Goal: Task Accomplishment & Management: Manage account settings

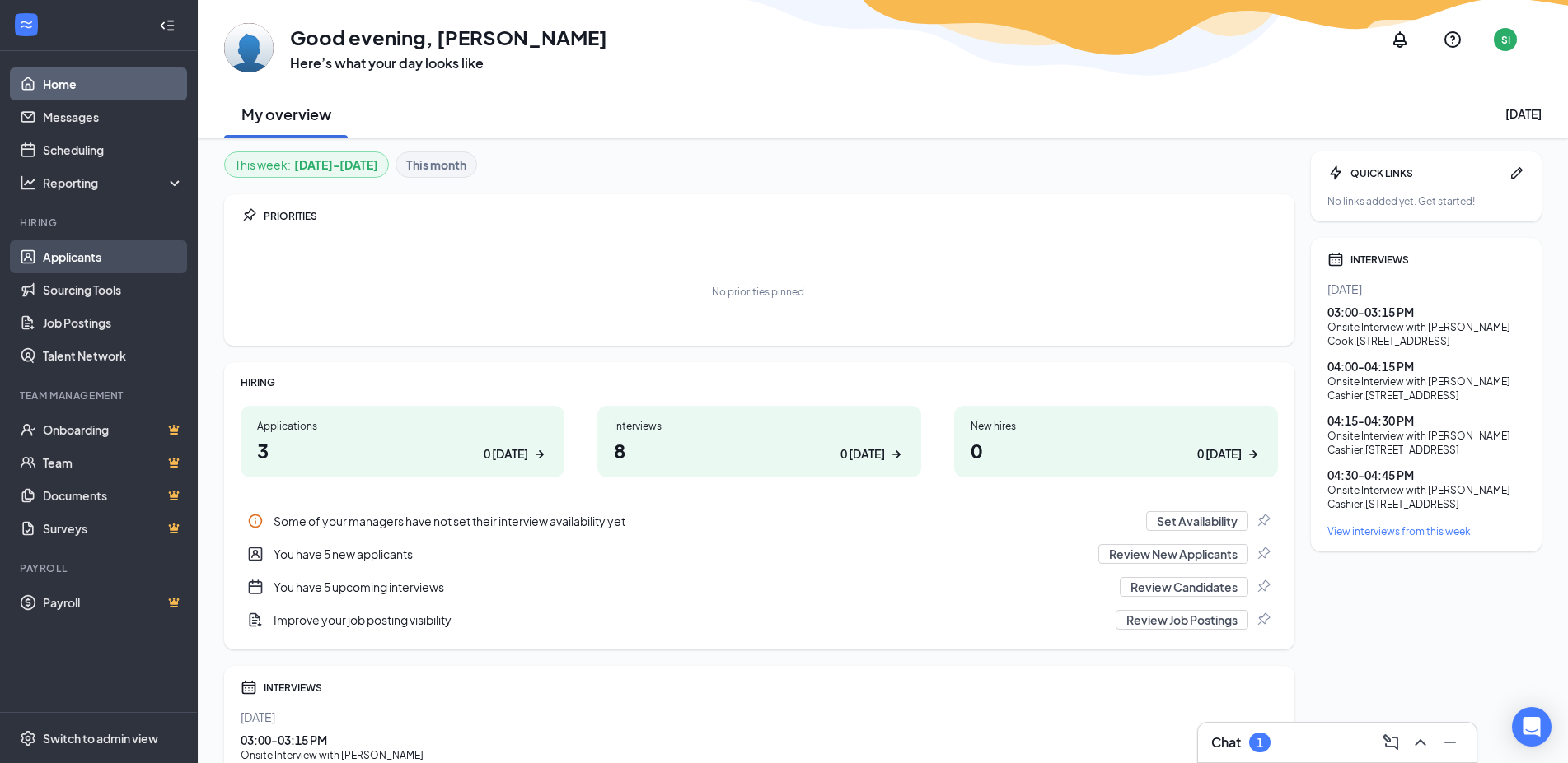
click at [58, 256] on link "Applicants" at bounding box center [113, 257] width 140 height 33
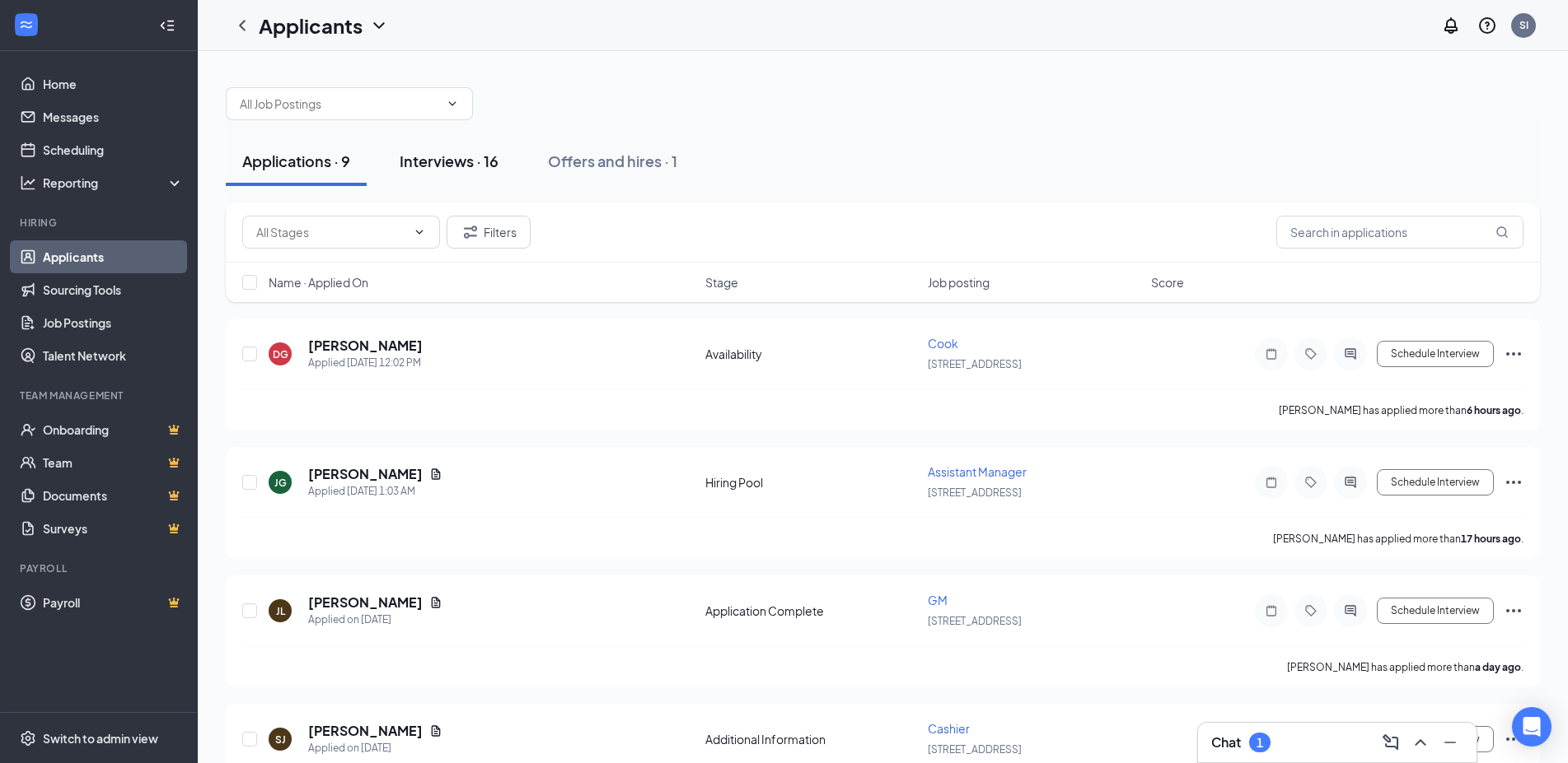
click at [481, 169] on div "Interviews · 16" at bounding box center [448, 161] width 99 height 21
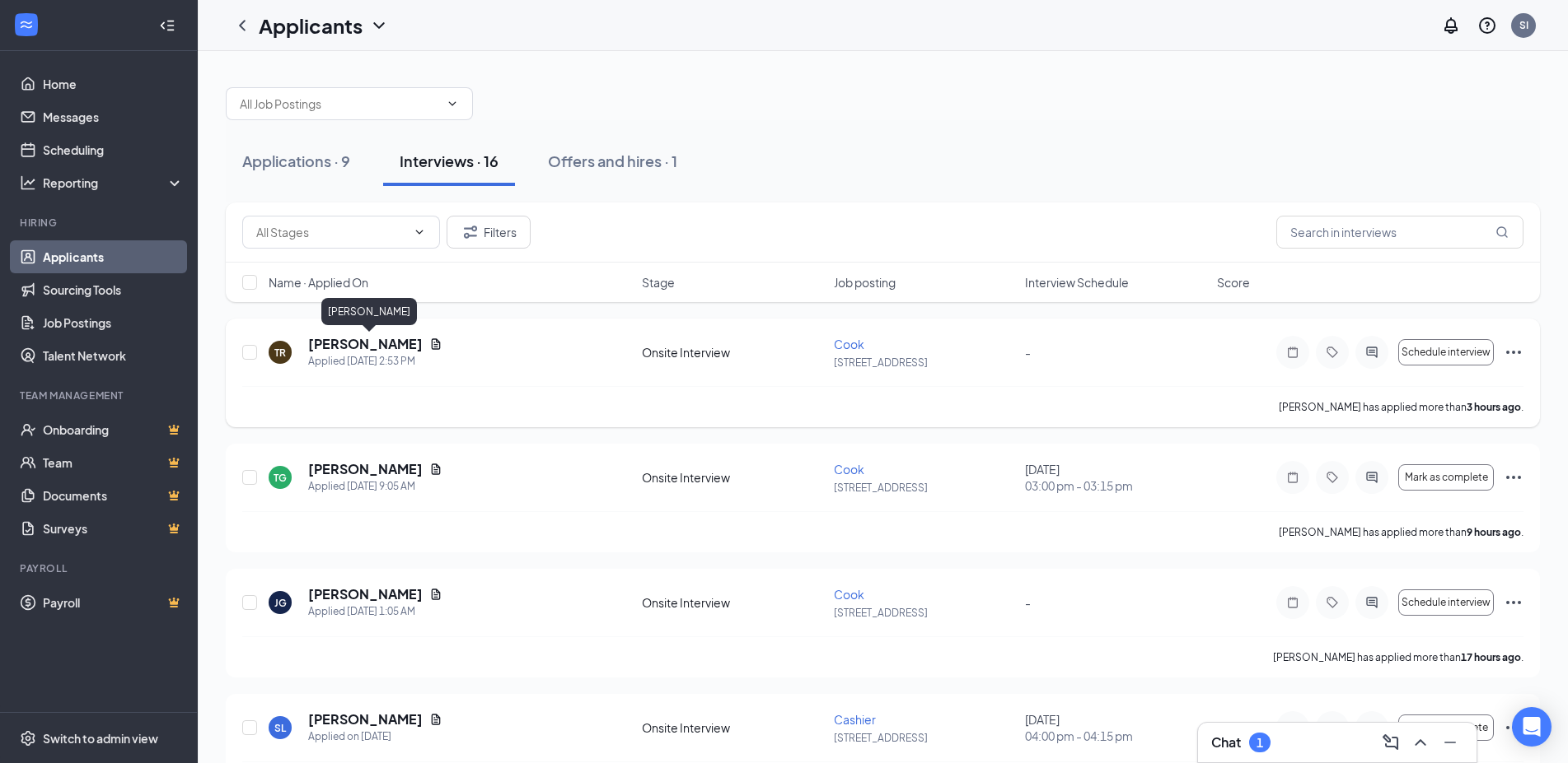
click at [422, 342] on h5 "[PERSON_NAME]" at bounding box center [365, 344] width 114 height 18
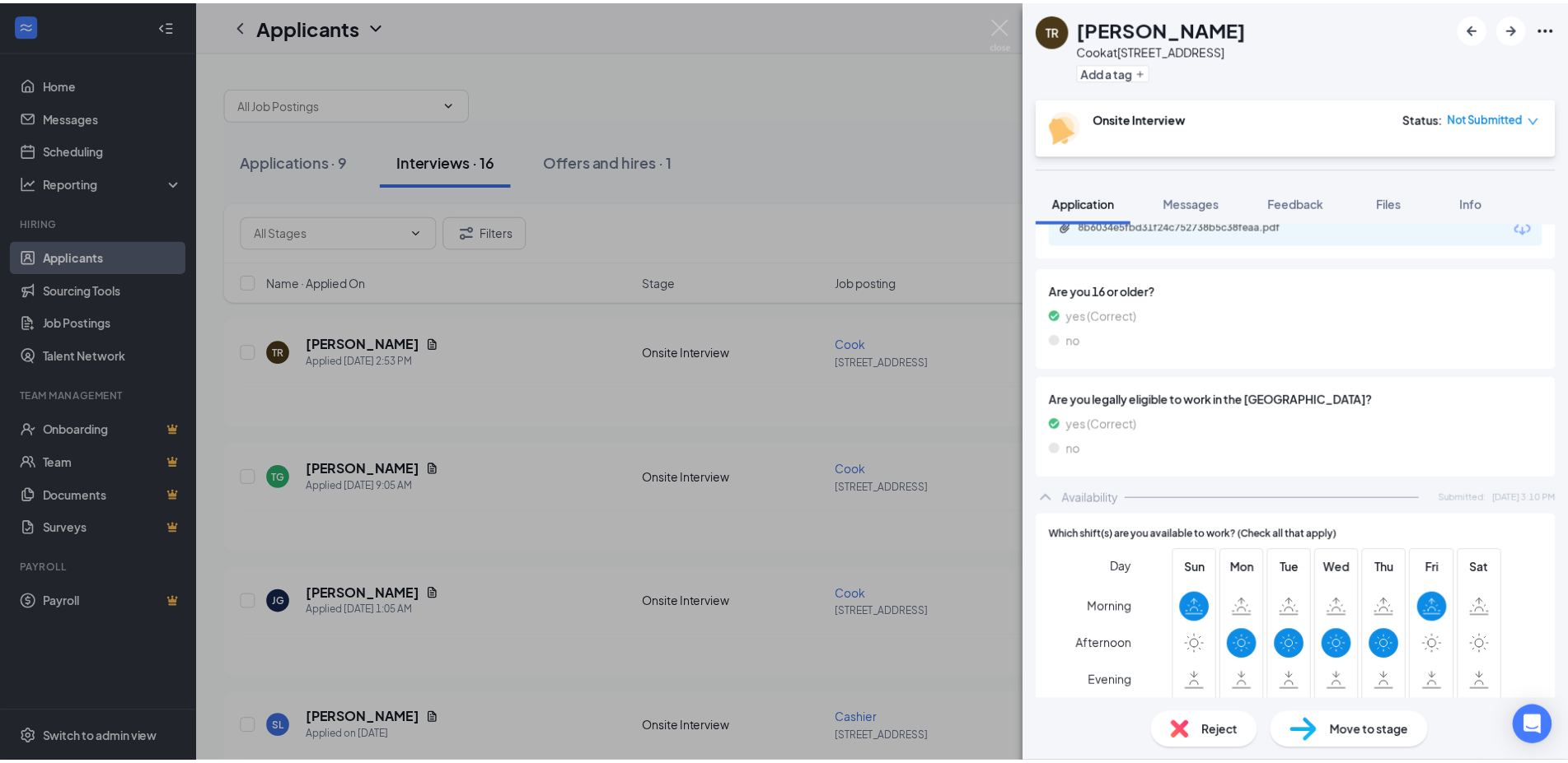
scroll to position [24, 0]
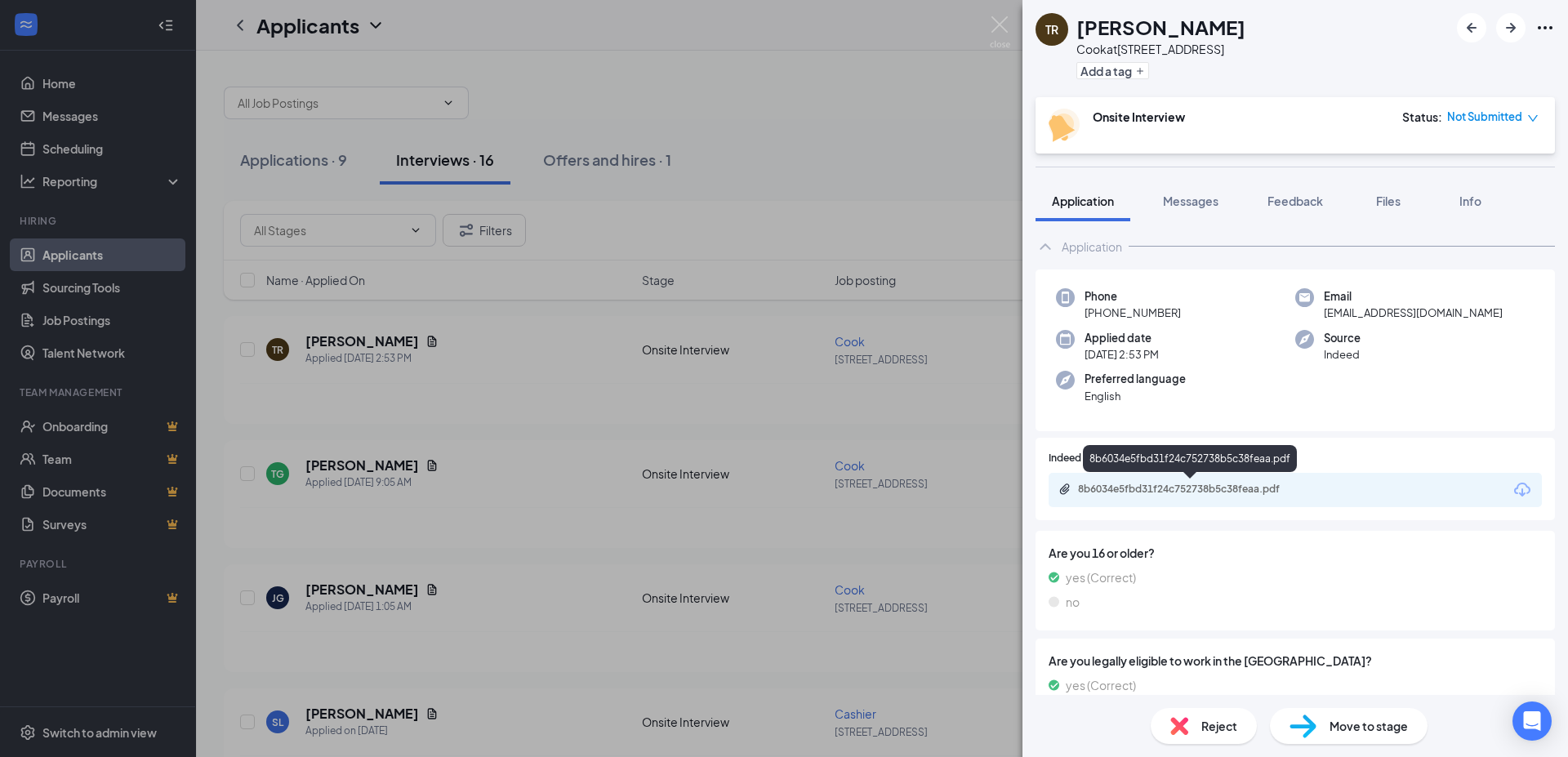
click at [1247, 487] on div "8b6034e5fbd31f24c752738b5c38feaa.pdf" at bounding box center [1192, 489] width 228 height 13
click at [1003, 28] on img at bounding box center [1000, 32] width 21 height 32
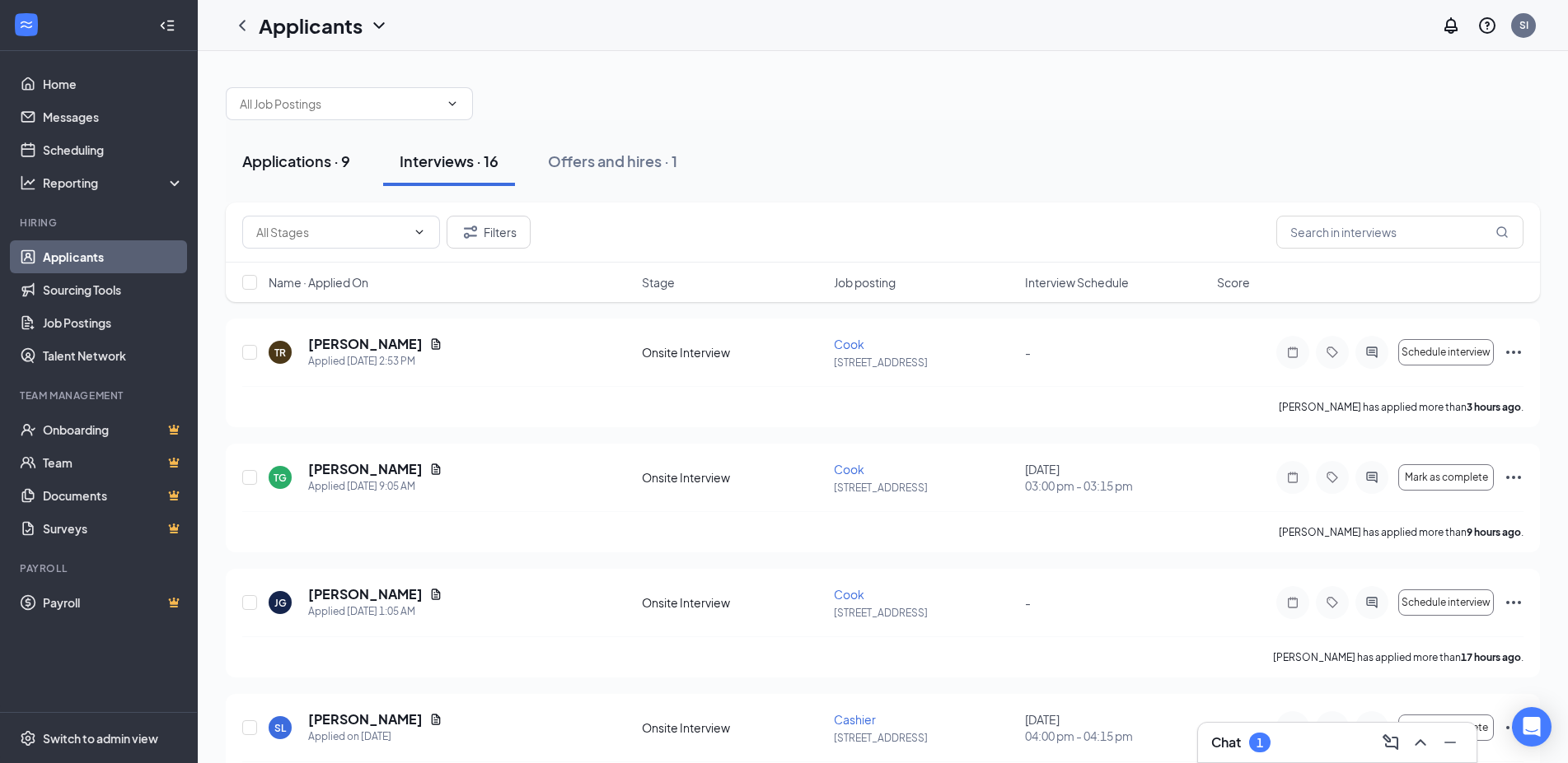
click at [329, 167] on div "Applications · 9" at bounding box center [297, 161] width 108 height 21
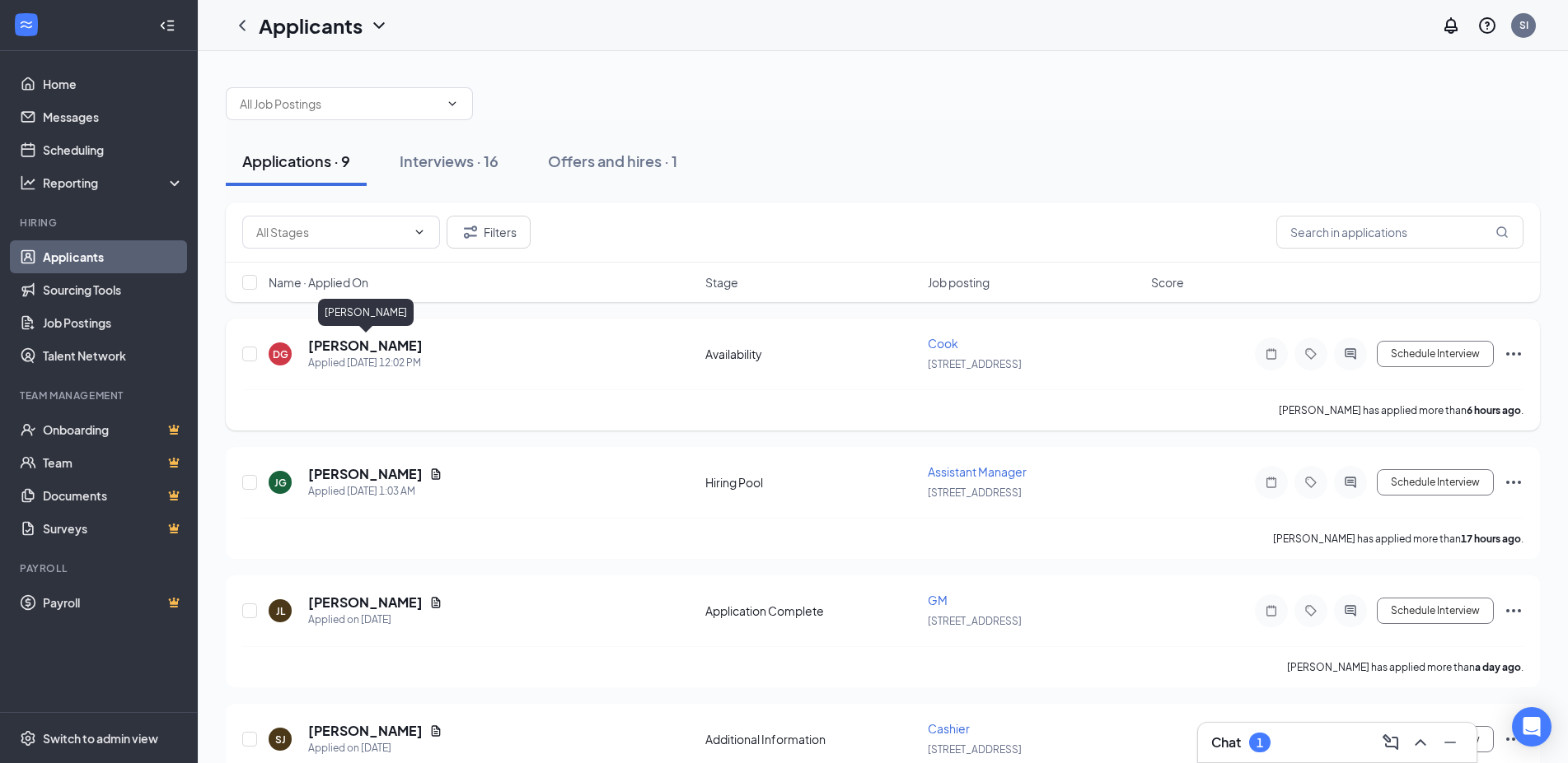
click at [397, 348] on h5 "[PERSON_NAME]" at bounding box center [365, 345] width 114 height 18
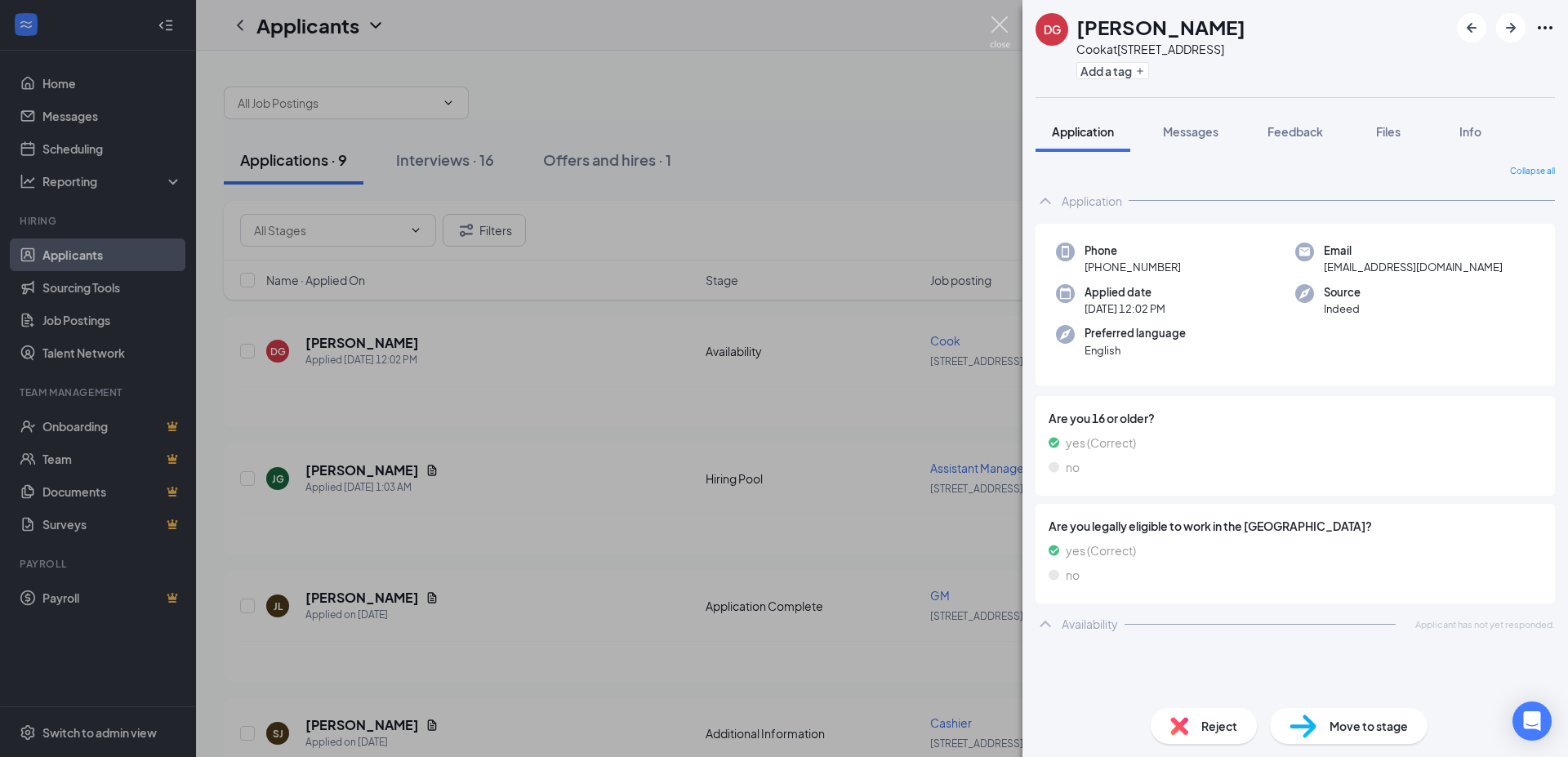
click at [1004, 26] on img at bounding box center [1000, 32] width 21 height 32
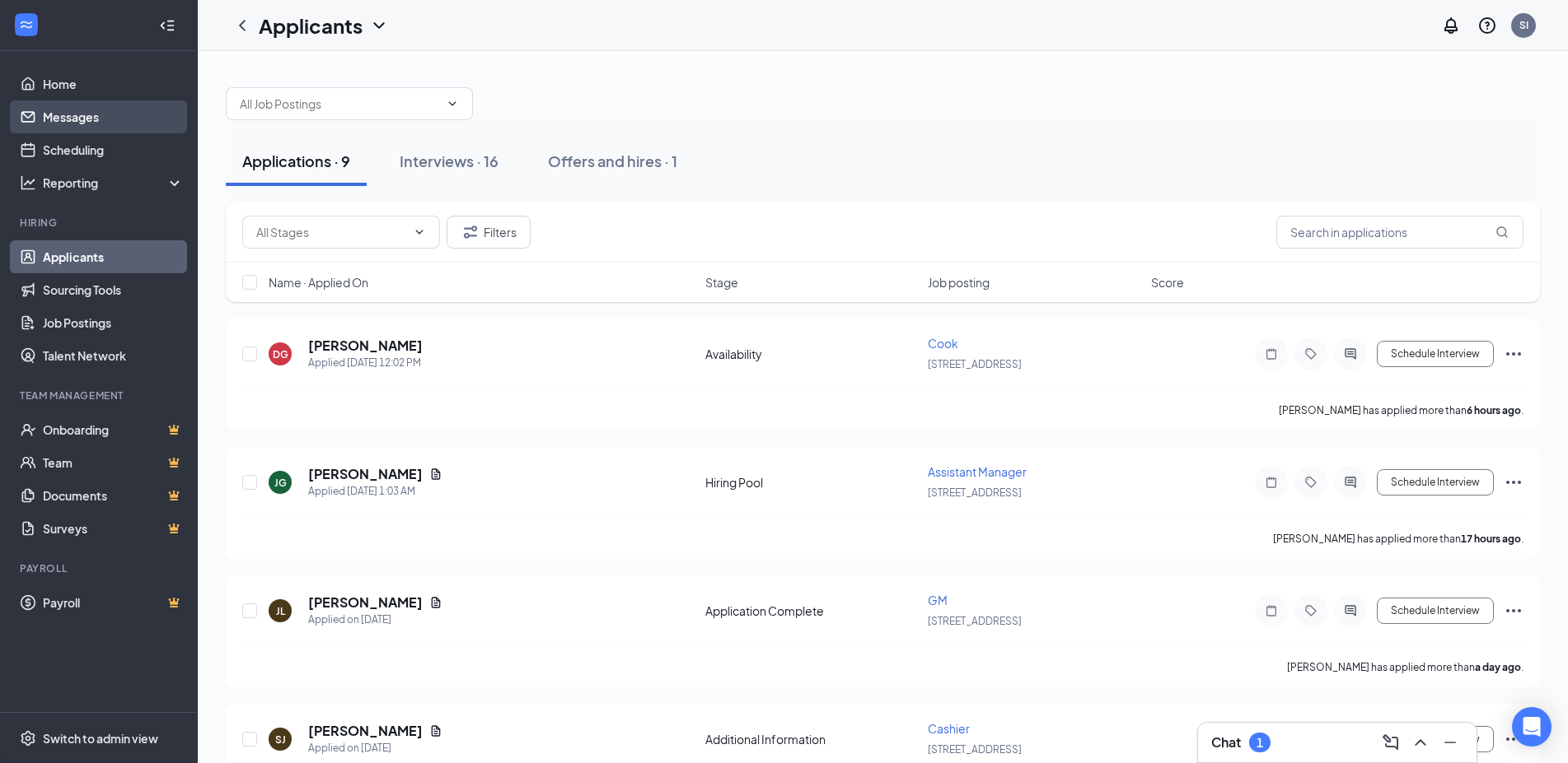
drag, startPoint x: 74, startPoint y: 121, endPoint x: 82, endPoint y: 111, distance: 12.8
click at [76, 120] on link "Messages" at bounding box center [113, 117] width 140 height 33
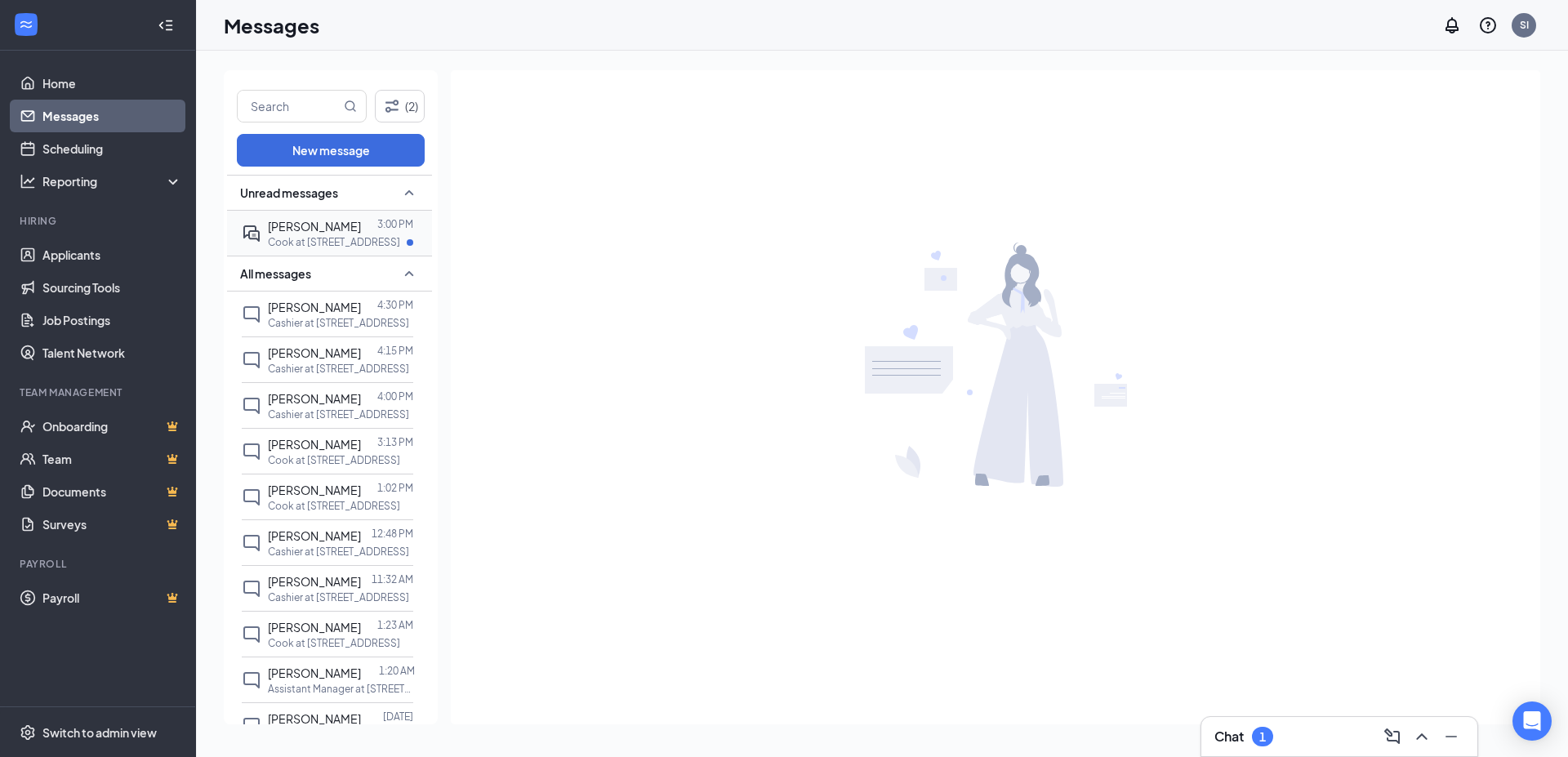
click at [325, 232] on span "[PERSON_NAME]" at bounding box center [315, 226] width 93 height 15
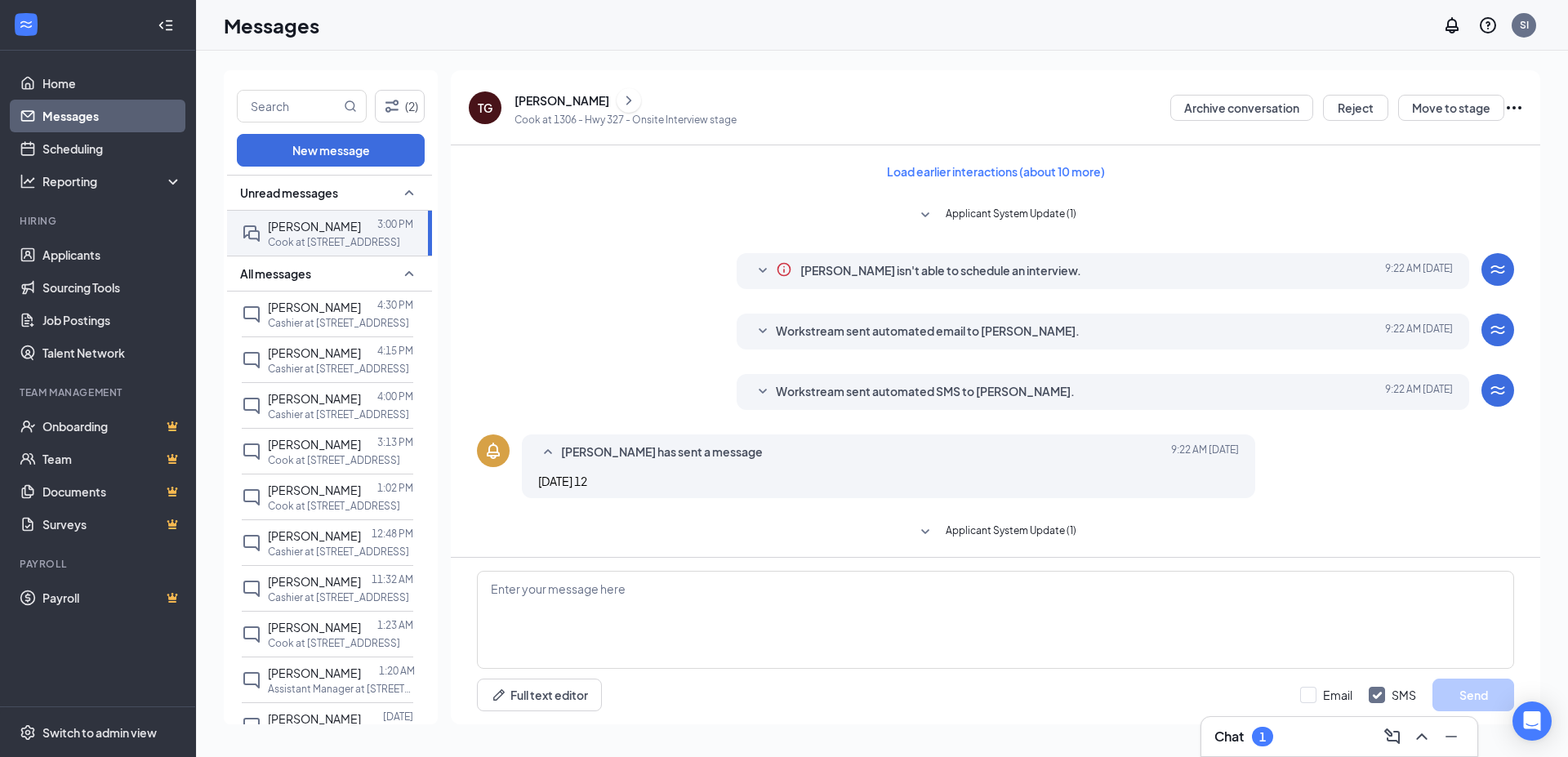
click at [908, 397] on span "Workstream sent automated SMS to [PERSON_NAME]." at bounding box center [925, 392] width 299 height 20
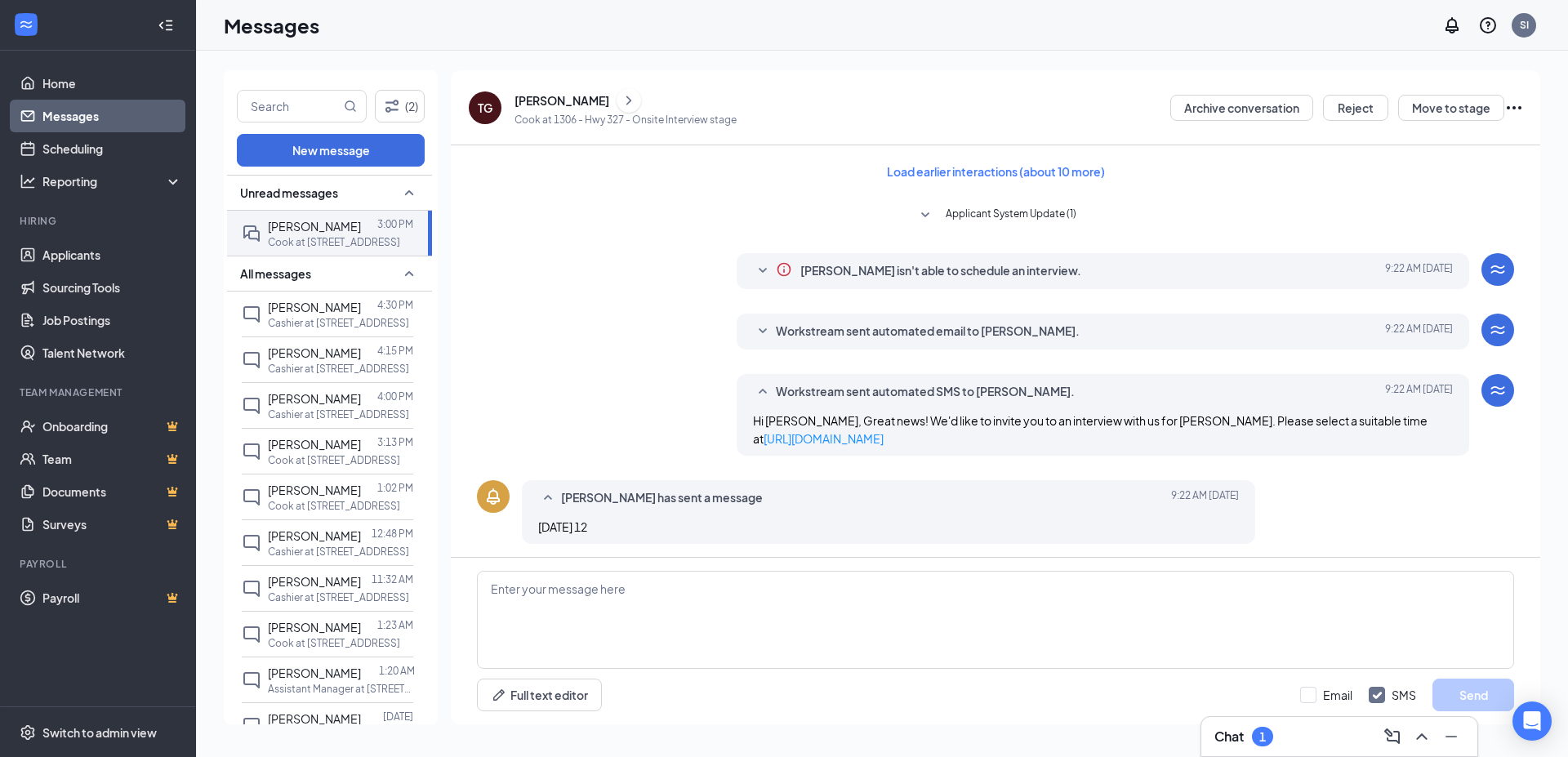
click at [908, 397] on span "Workstream sent automated SMS to [PERSON_NAME]." at bounding box center [925, 392] width 299 height 20
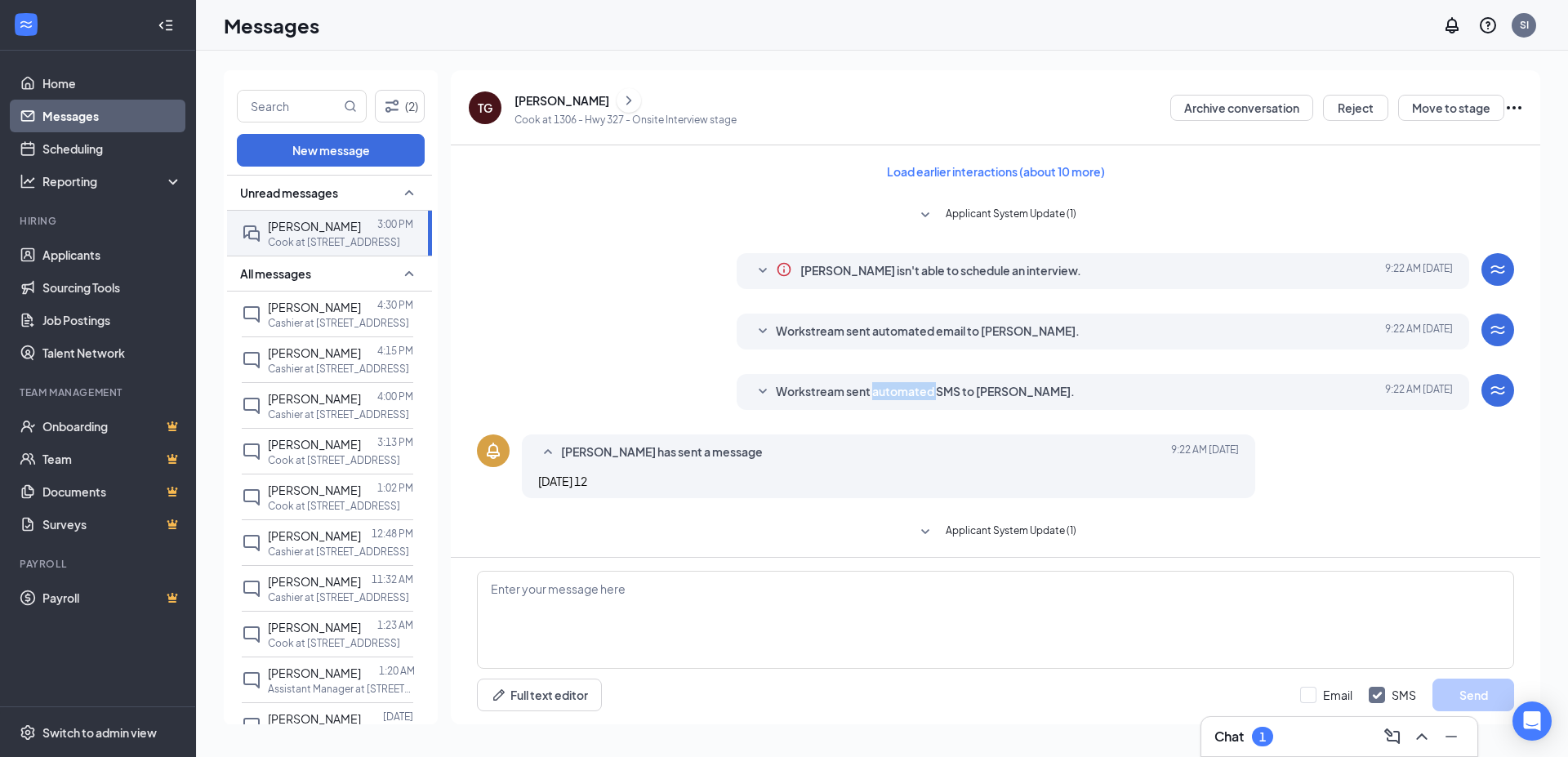
click at [908, 397] on span "Workstream sent automated SMS to [PERSON_NAME]." at bounding box center [925, 392] width 299 height 20
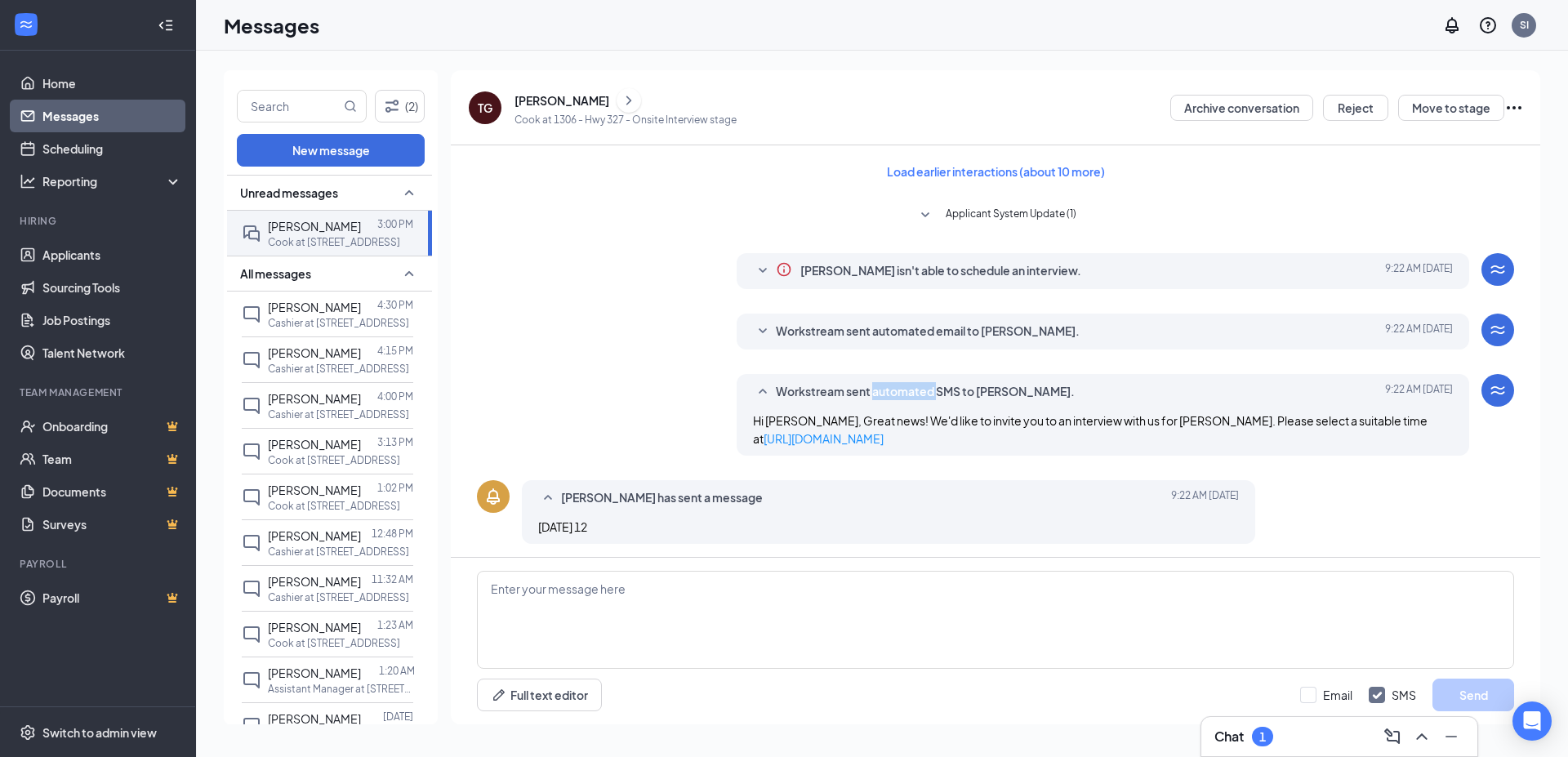
click at [908, 397] on span "Workstream sent automated SMS to [PERSON_NAME]." at bounding box center [925, 392] width 299 height 20
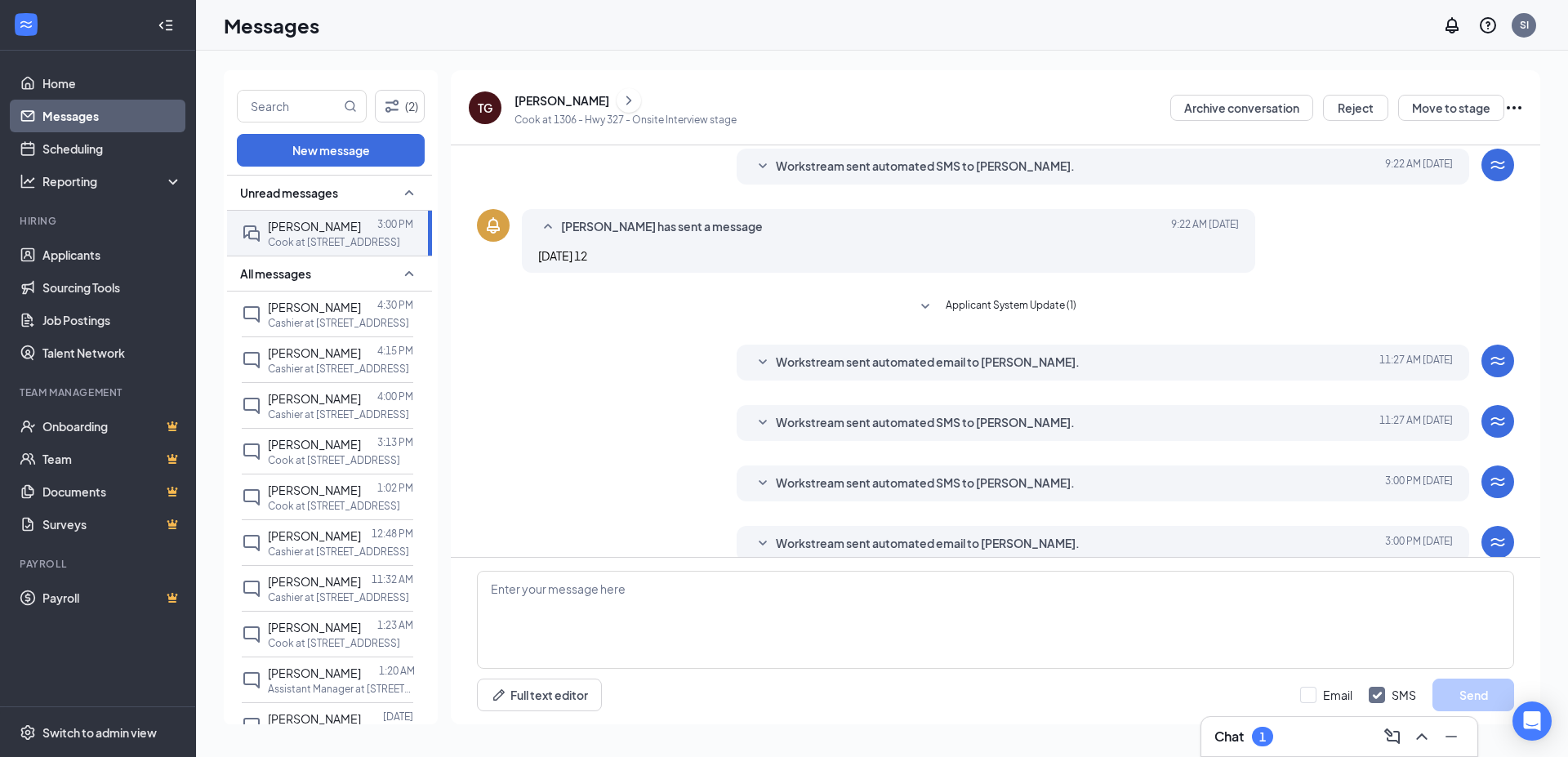
scroll to position [247, 0]
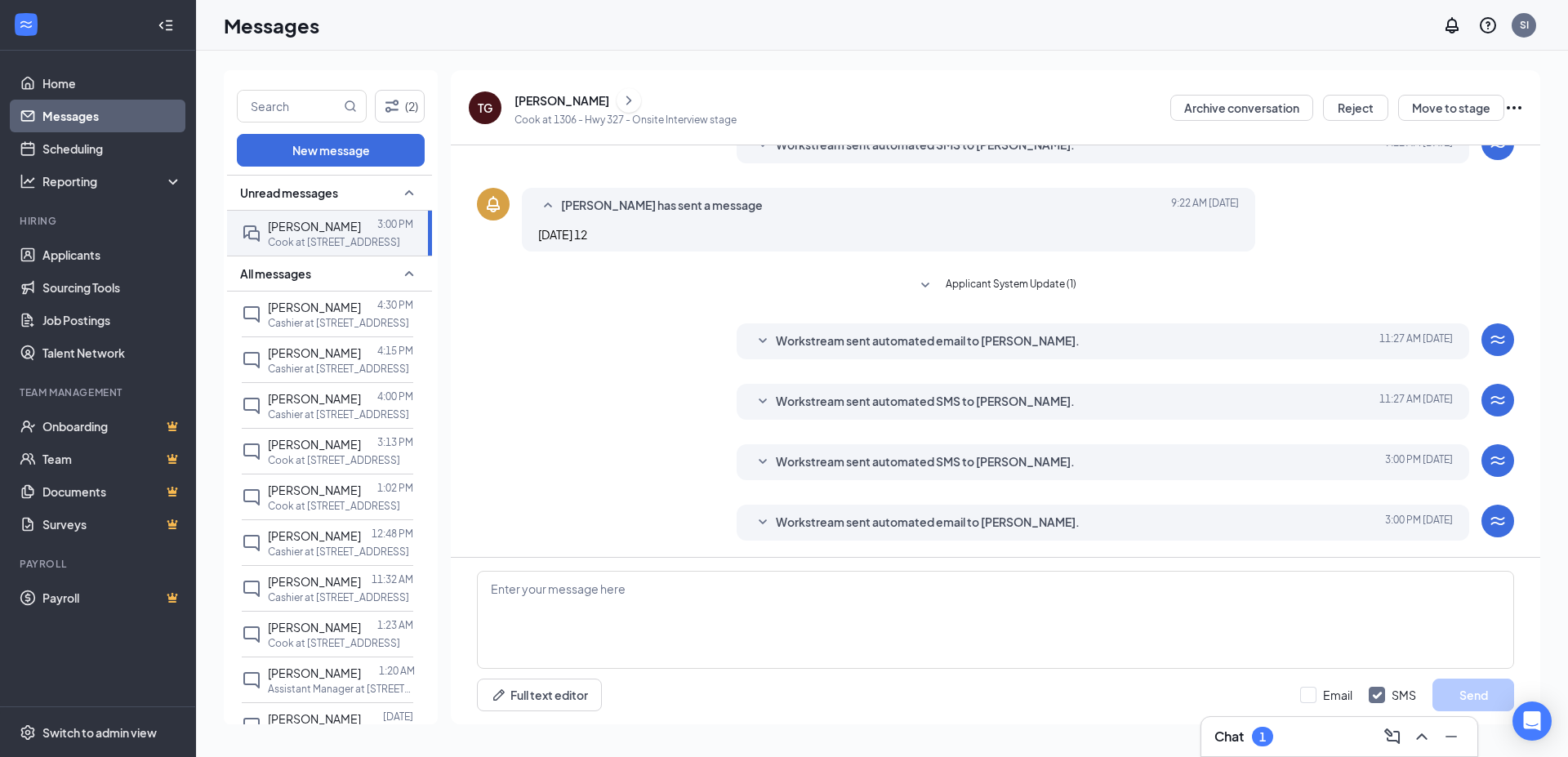
click at [956, 348] on span "Workstream sent automated email to [PERSON_NAME]." at bounding box center [927, 341] width 304 height 20
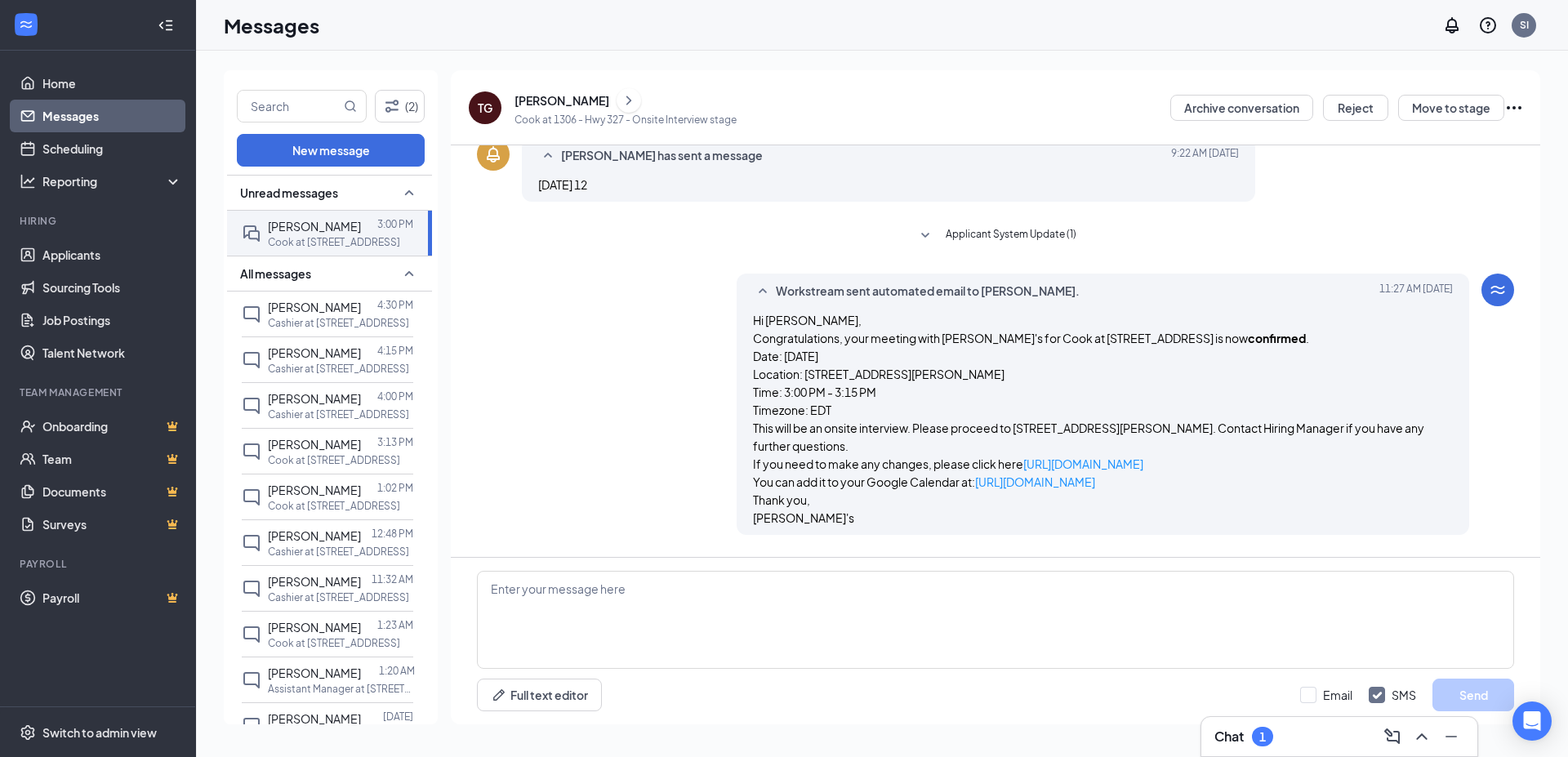
scroll to position [335, 0]
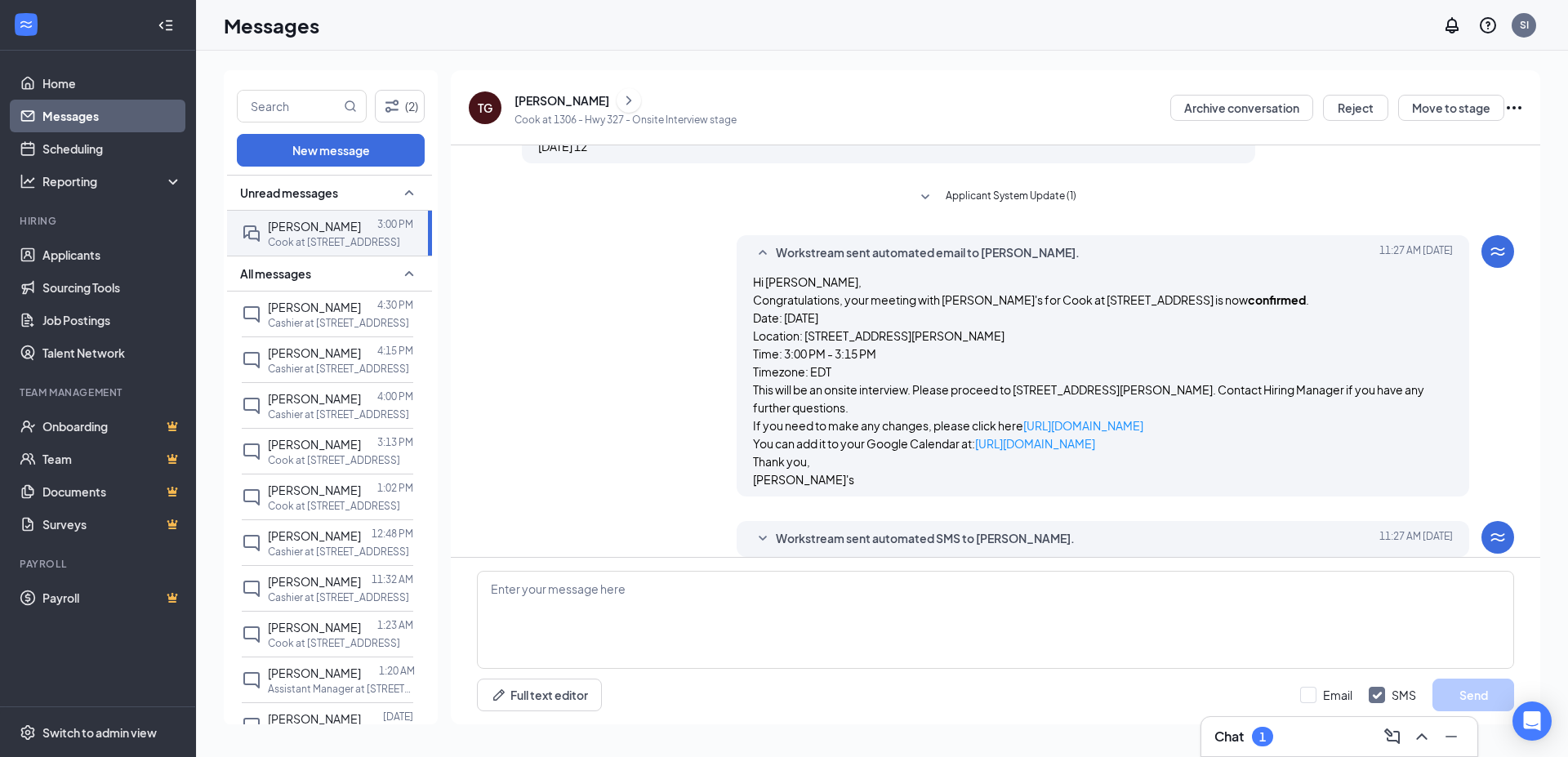
click at [966, 257] on span "Workstream sent automated email to [PERSON_NAME]." at bounding box center [927, 253] width 304 height 20
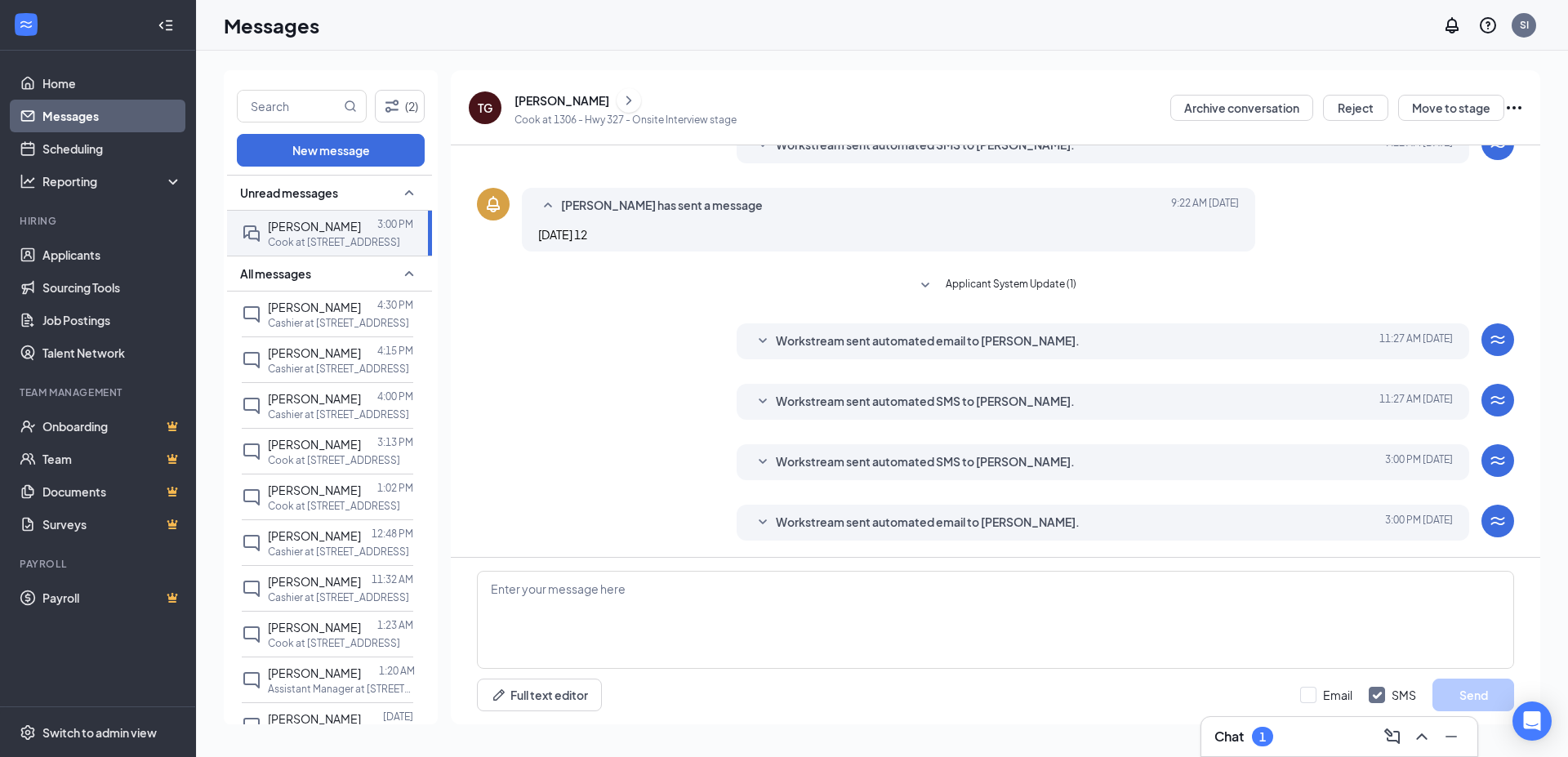
scroll to position [247, 0]
click at [944, 511] on div "Workstream sent automated email to [PERSON_NAME]. [DATE] 3:00 PM Hi [PERSON_NAM…" at bounding box center [1104, 523] width 733 height 36
click at [938, 521] on span "Workstream sent automated email to [PERSON_NAME]." at bounding box center [927, 523] width 304 height 20
click at [945, 467] on span "Workstream sent automated SMS to [PERSON_NAME]." at bounding box center [925, 462] width 299 height 20
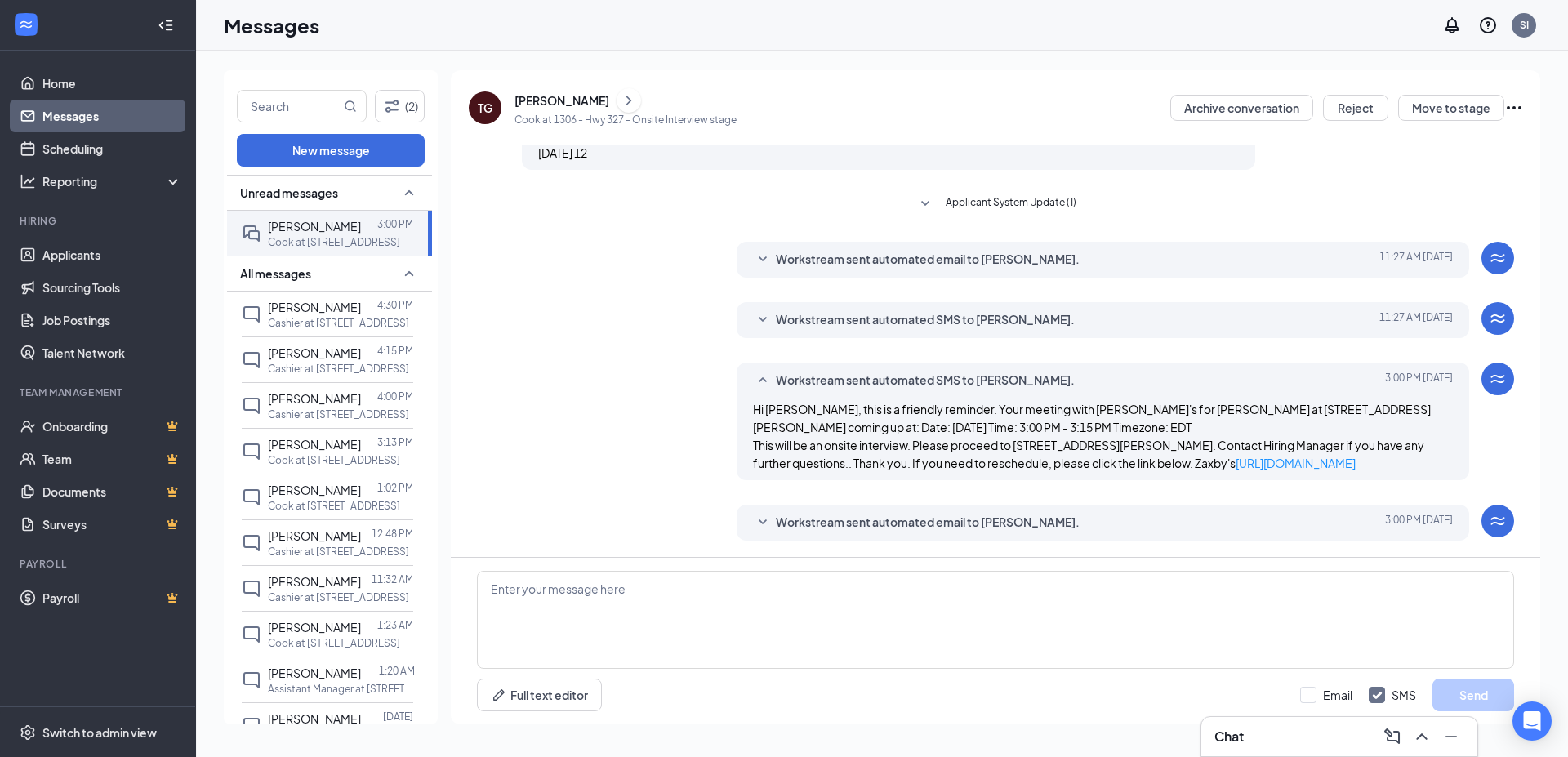
scroll to position [70, 0]
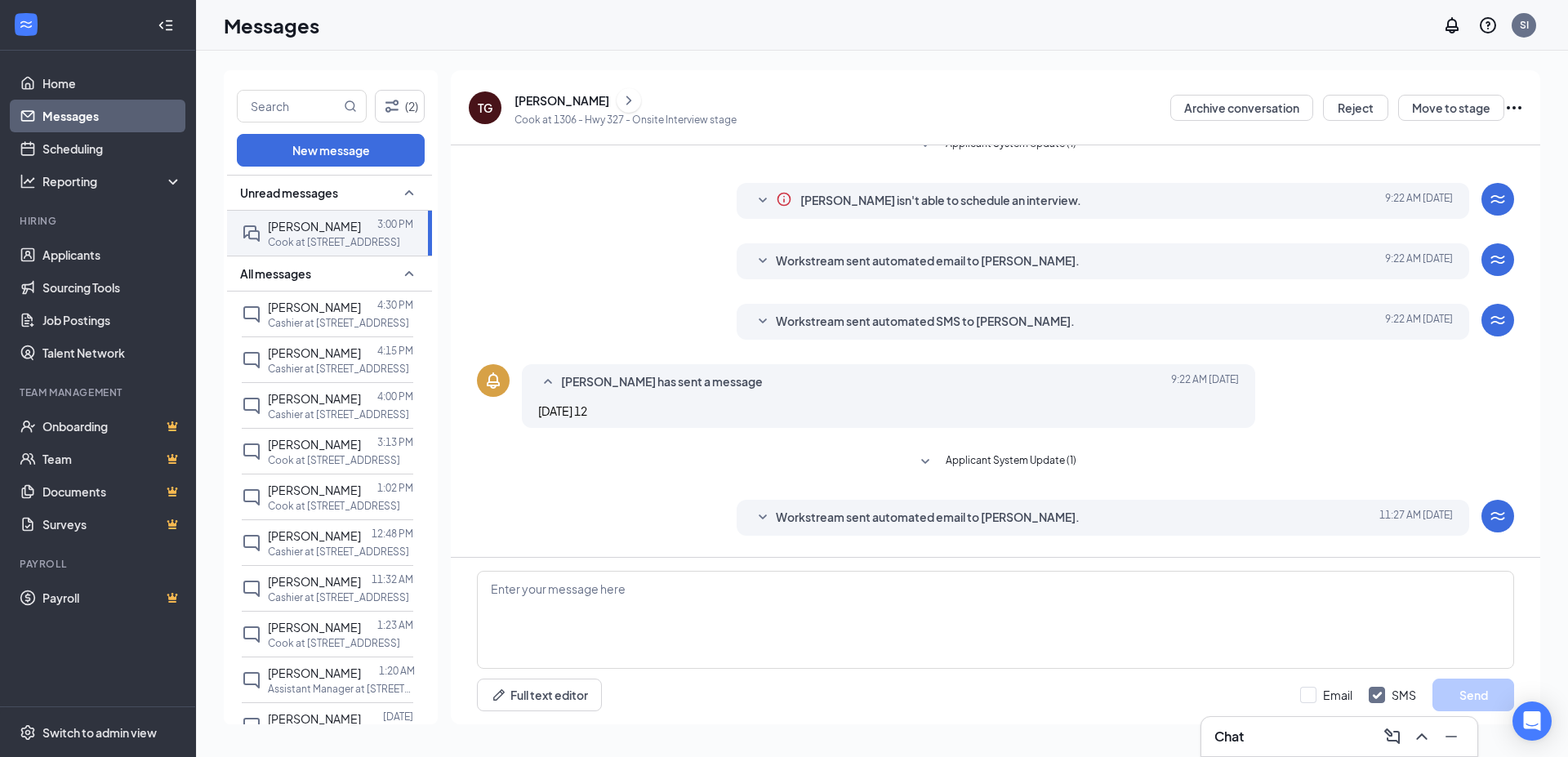
click at [487, 110] on div "TG" at bounding box center [484, 107] width 15 height 16
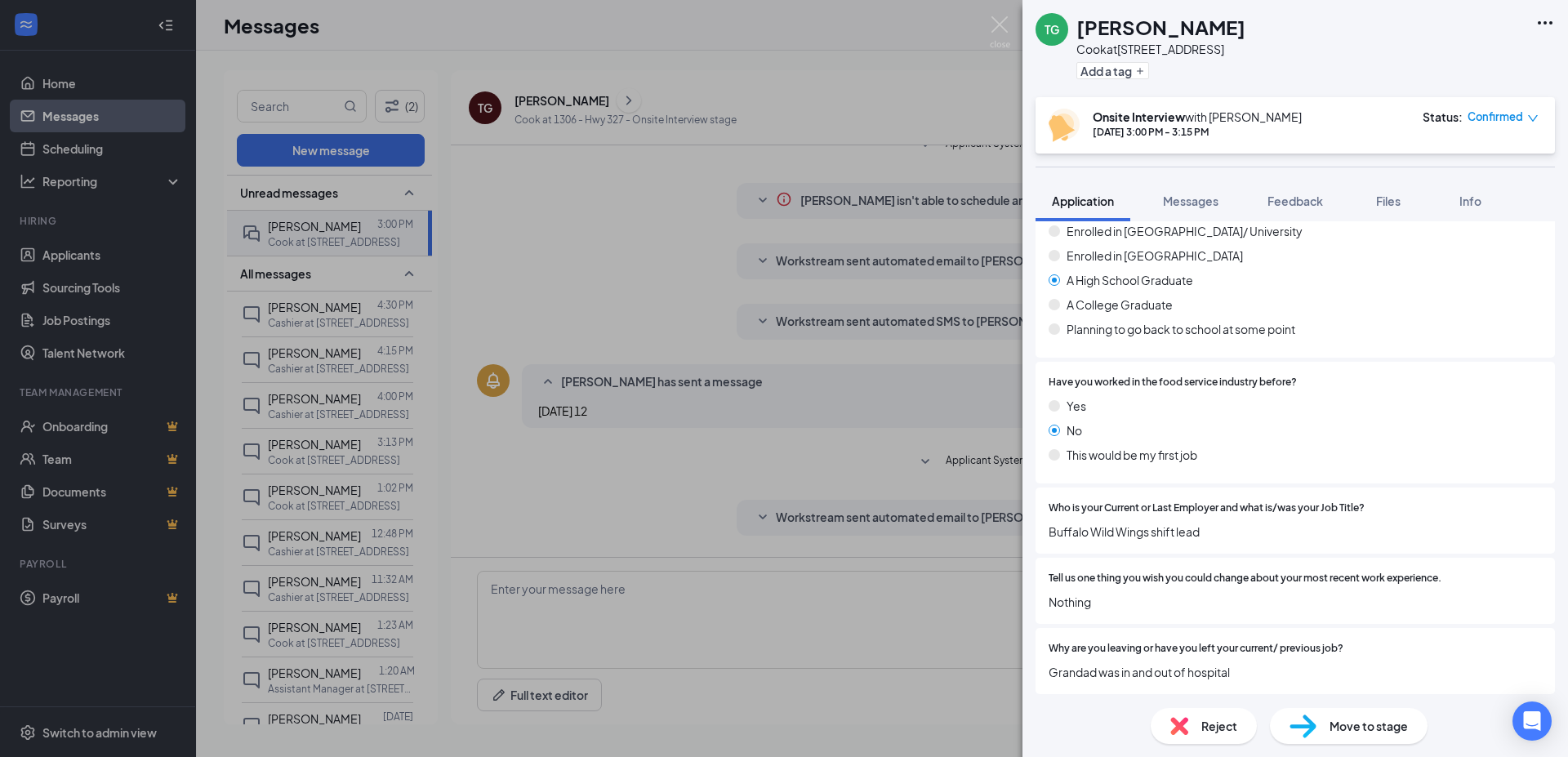
scroll to position [1259, 0]
click at [987, 32] on div "TG [PERSON_NAME] at [STREET_ADDRESS] Add a tag Onsite Interview with [PERSON_NA…" at bounding box center [784, 378] width 1568 height 757
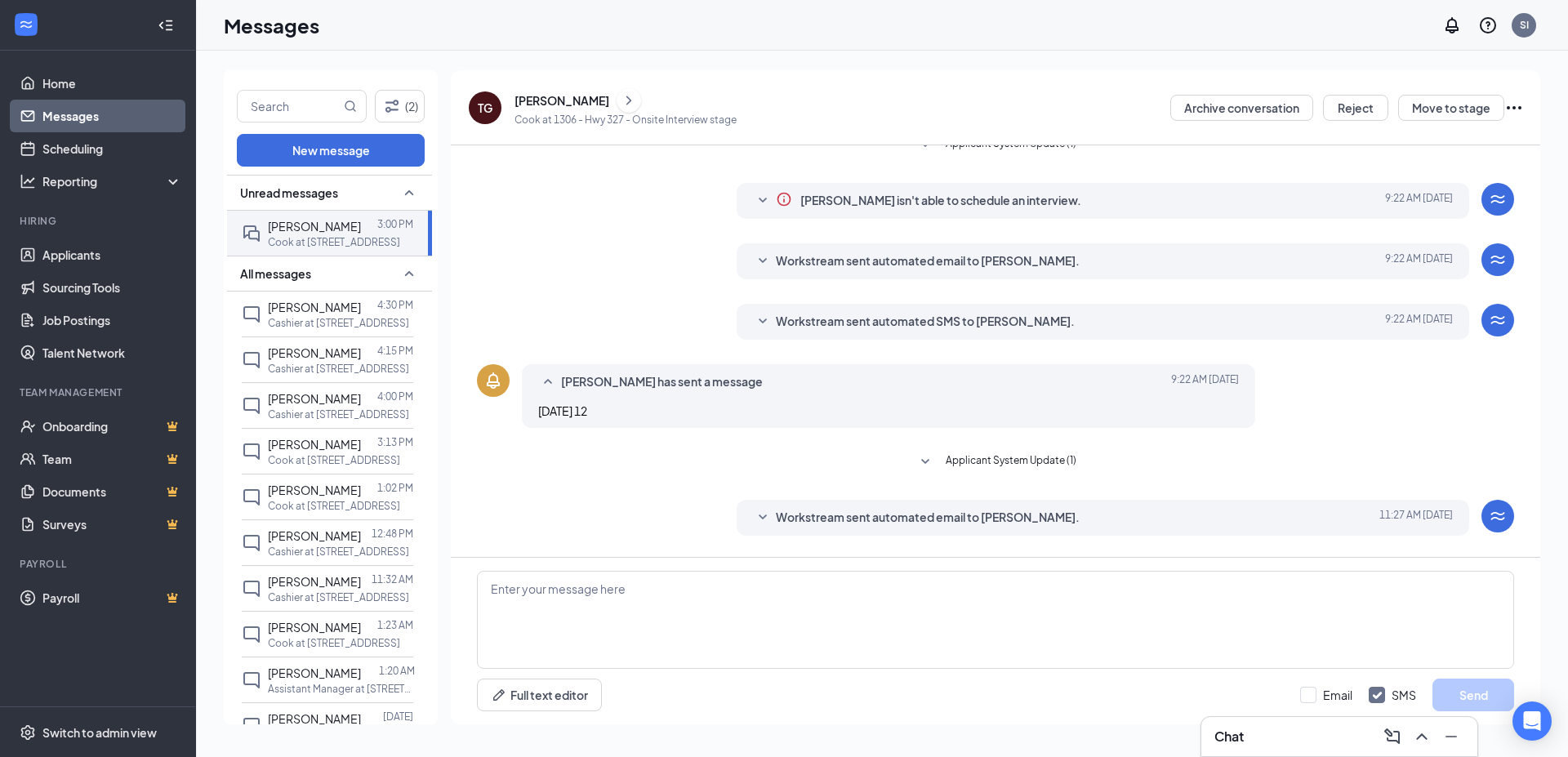
click at [564, 102] on div "[PERSON_NAME]" at bounding box center [562, 100] width 95 height 16
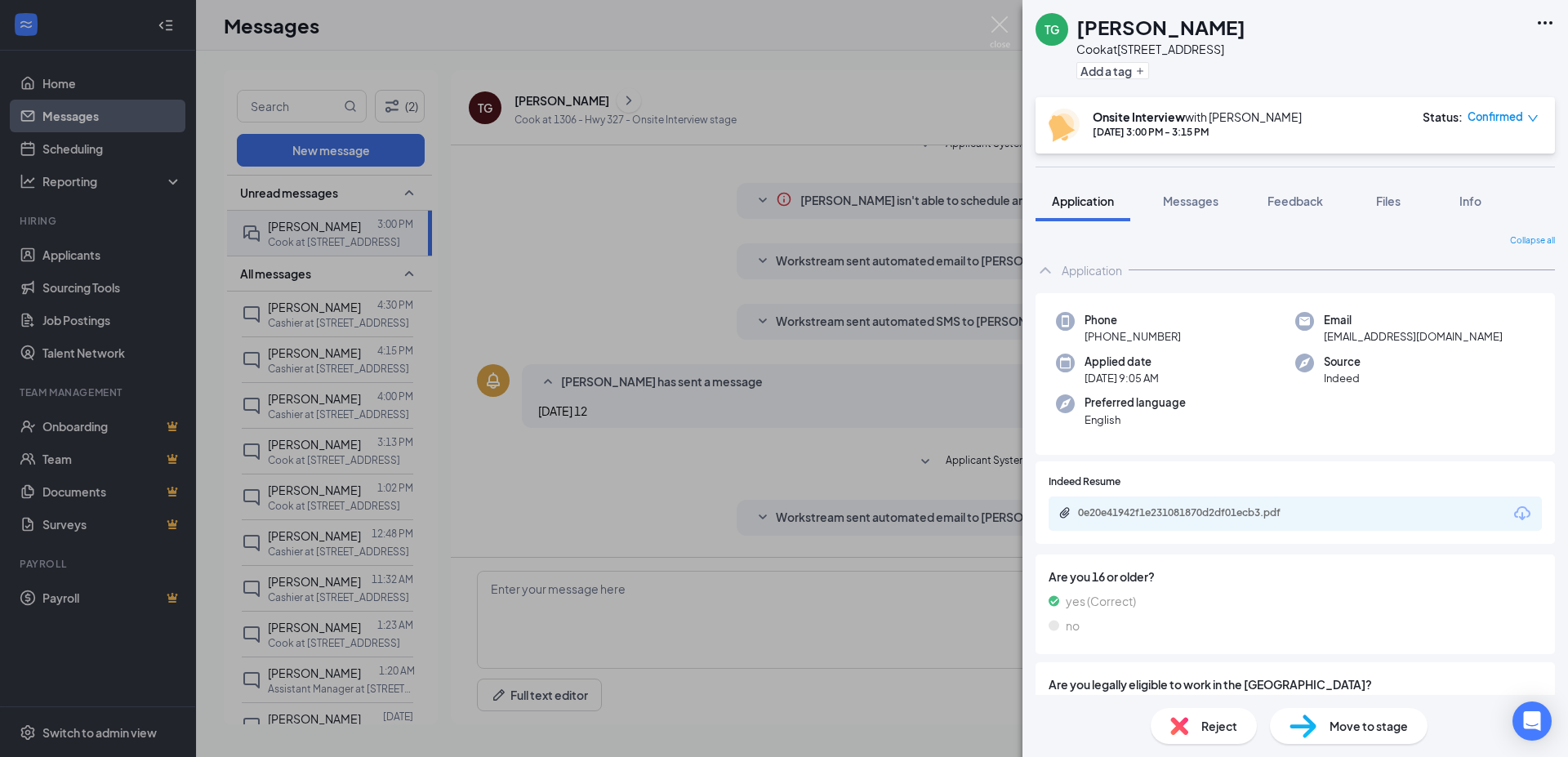
click at [1141, 520] on div "0e20e41942f1e231081870d2df01ecb3.pdf" at bounding box center [1191, 514] width 265 height 16
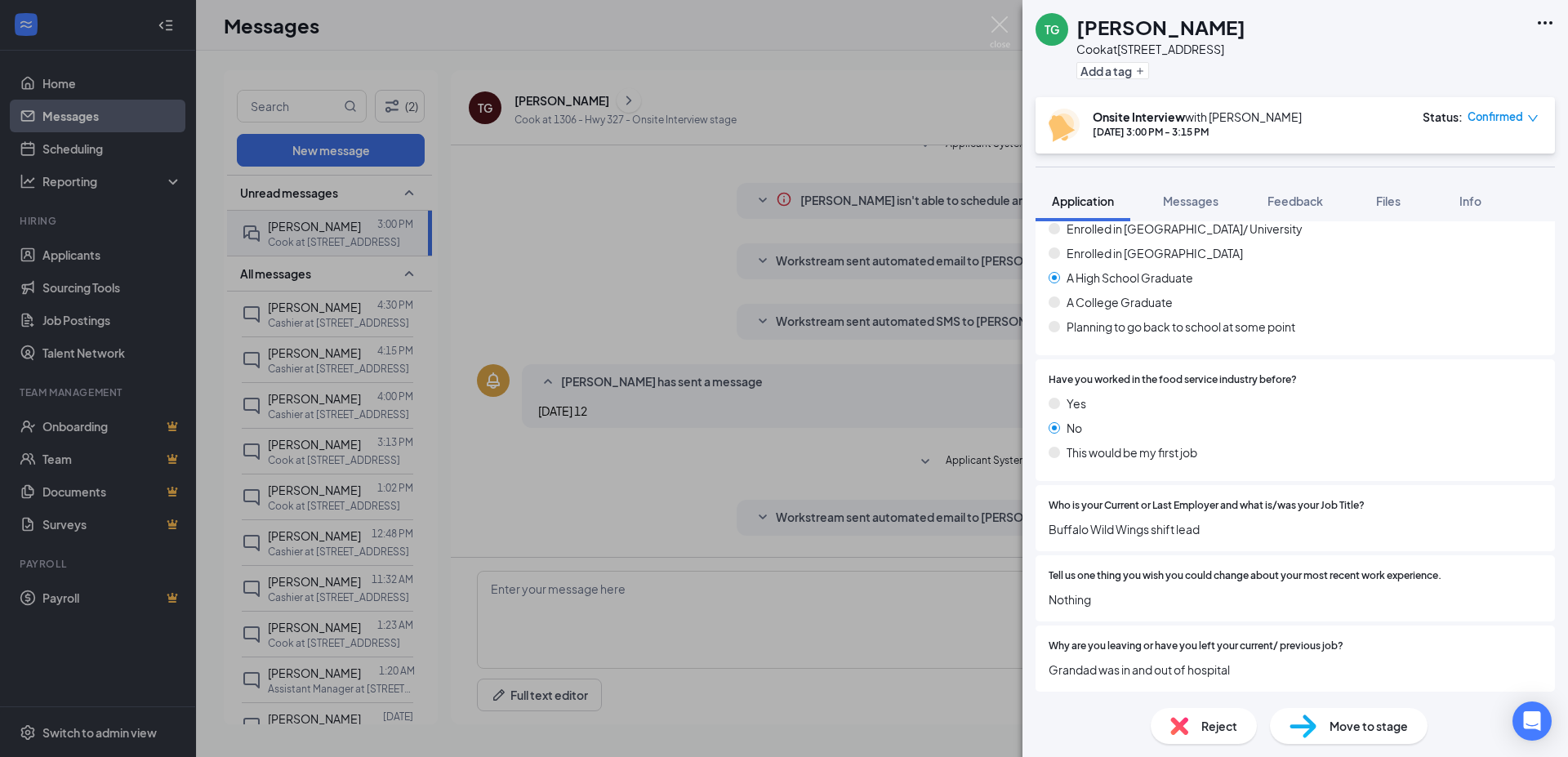
scroll to position [1259, 0]
click at [995, 29] on img at bounding box center [1000, 32] width 21 height 32
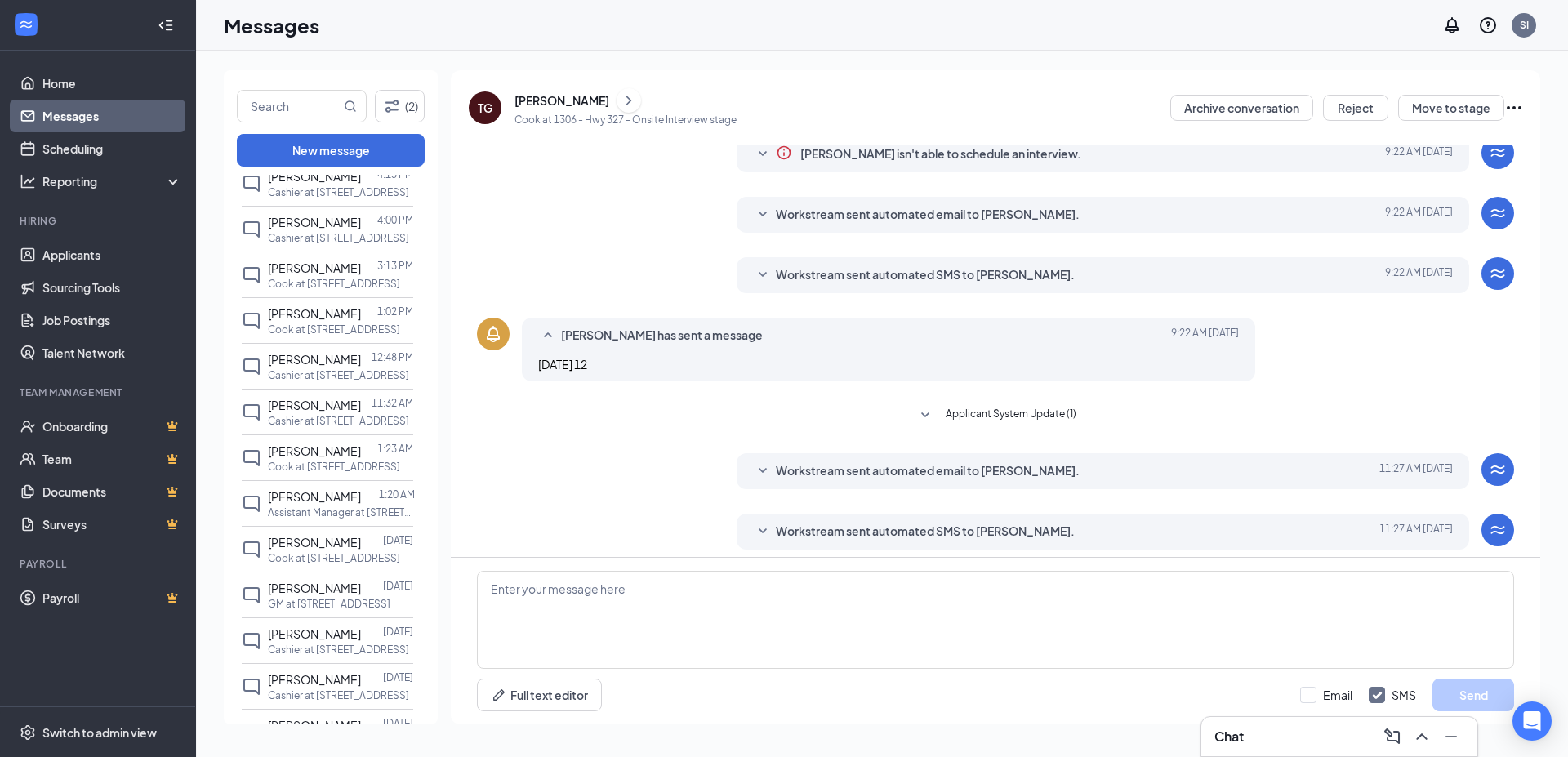
scroll to position [81, 0]
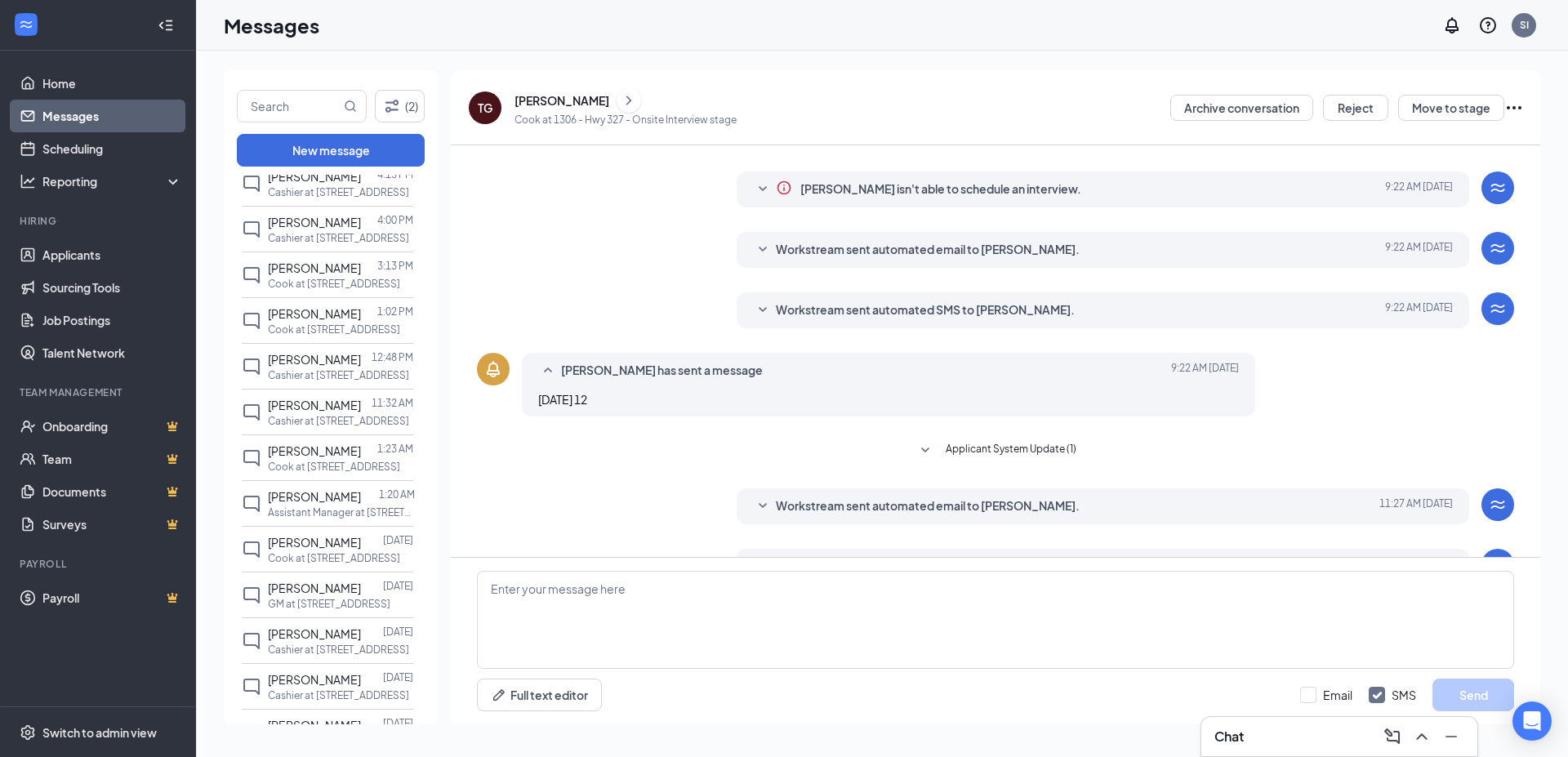
click at [882, 319] on span "Workstream sent automated SMS to [PERSON_NAME]." at bounding box center [925, 310] width 299 height 20
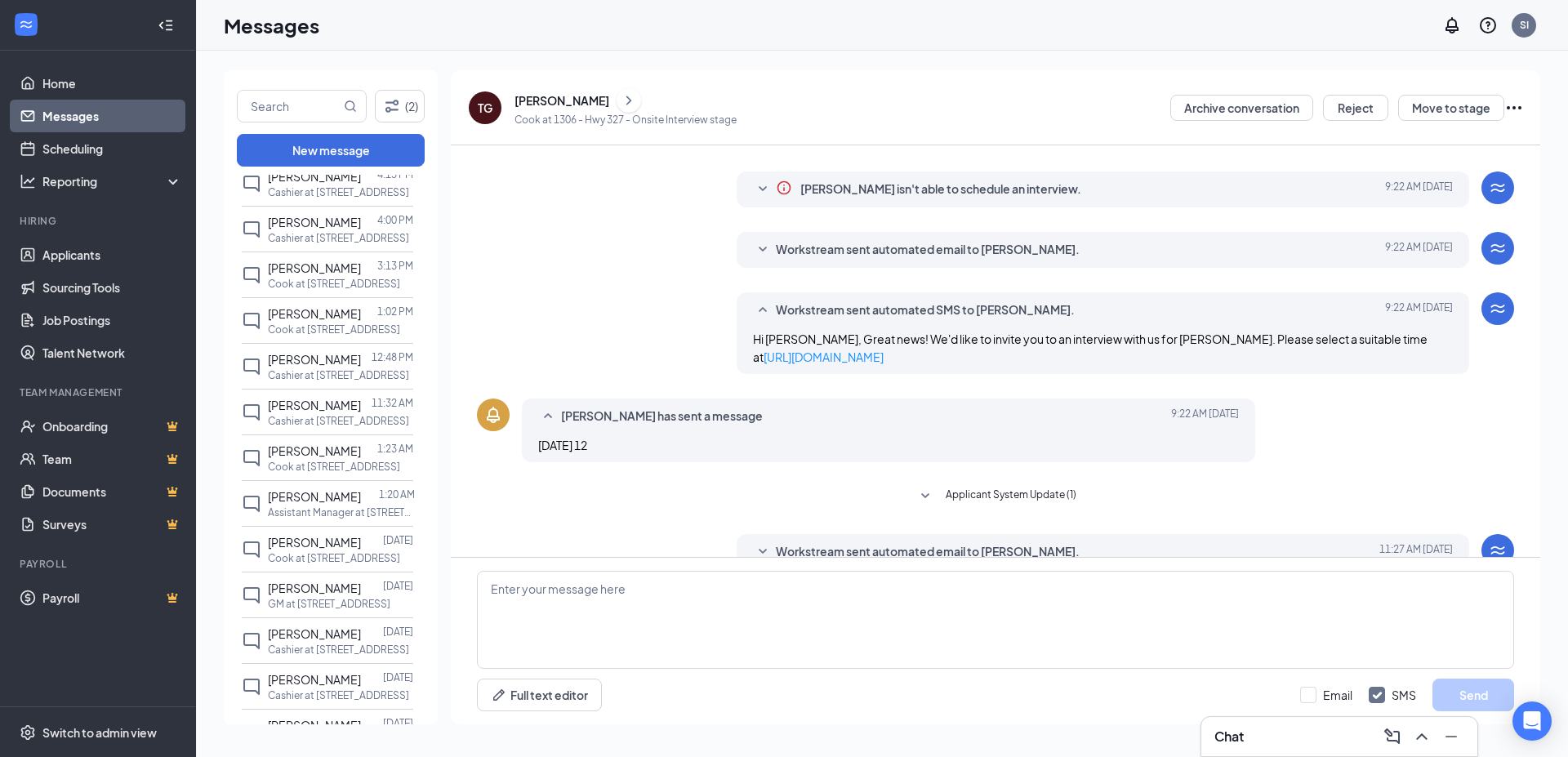
click at [883, 305] on span "Workstream sent automated SMS to [PERSON_NAME]." at bounding box center [925, 310] width 299 height 20
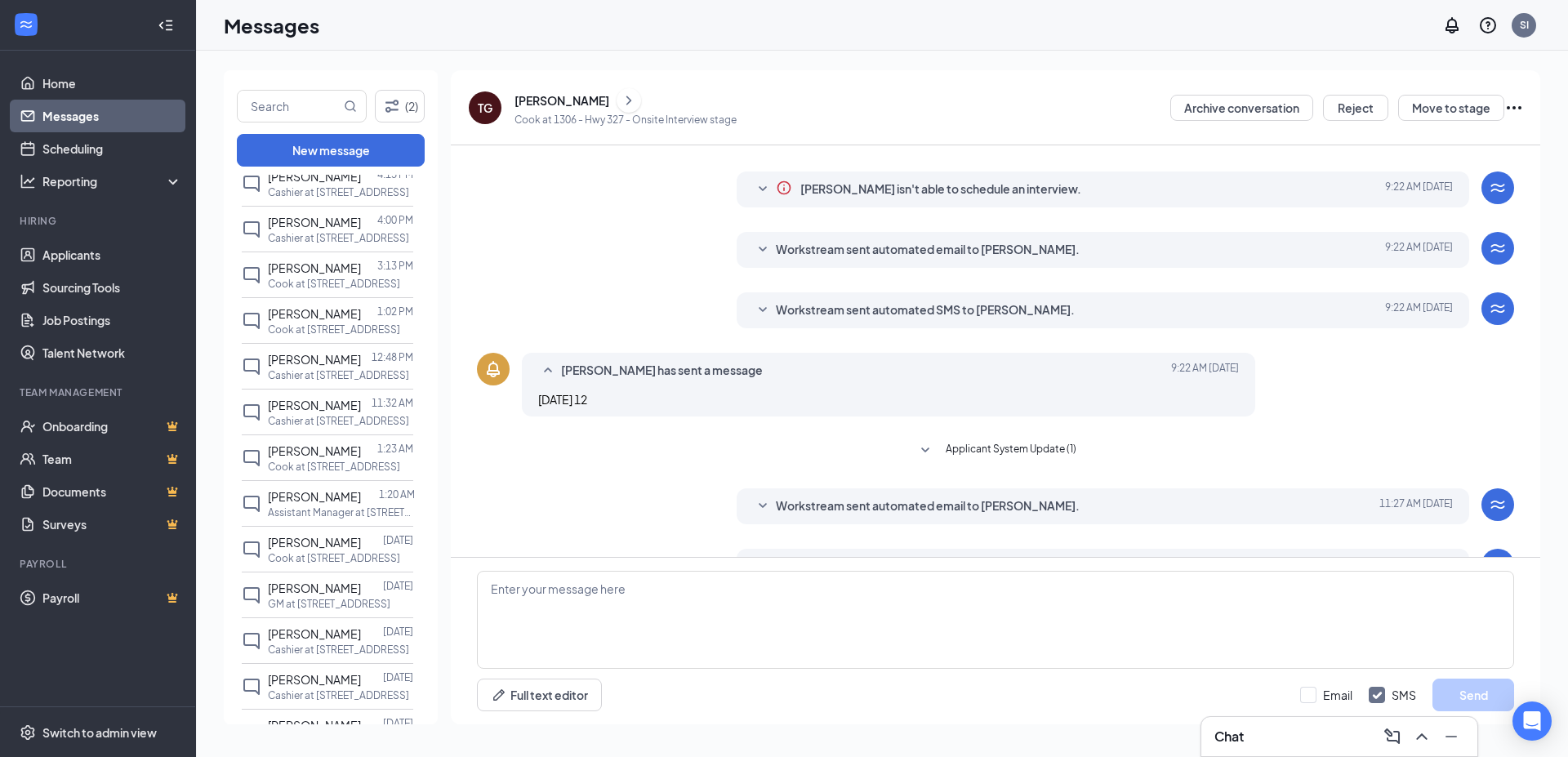
scroll to position [0, 0]
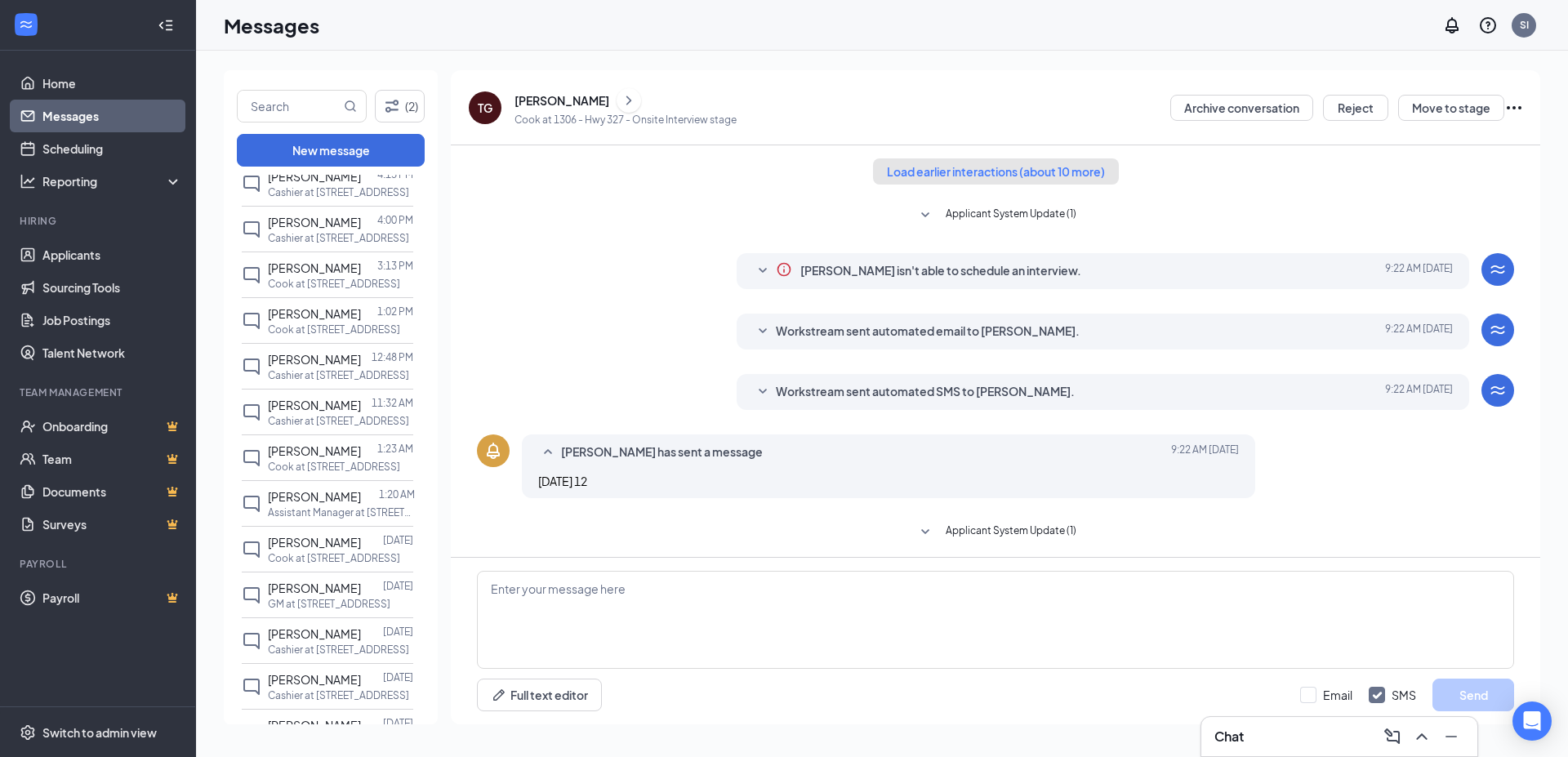
click at [1003, 180] on button "Load earlier interactions (about 10 more)" at bounding box center [995, 171] width 246 height 26
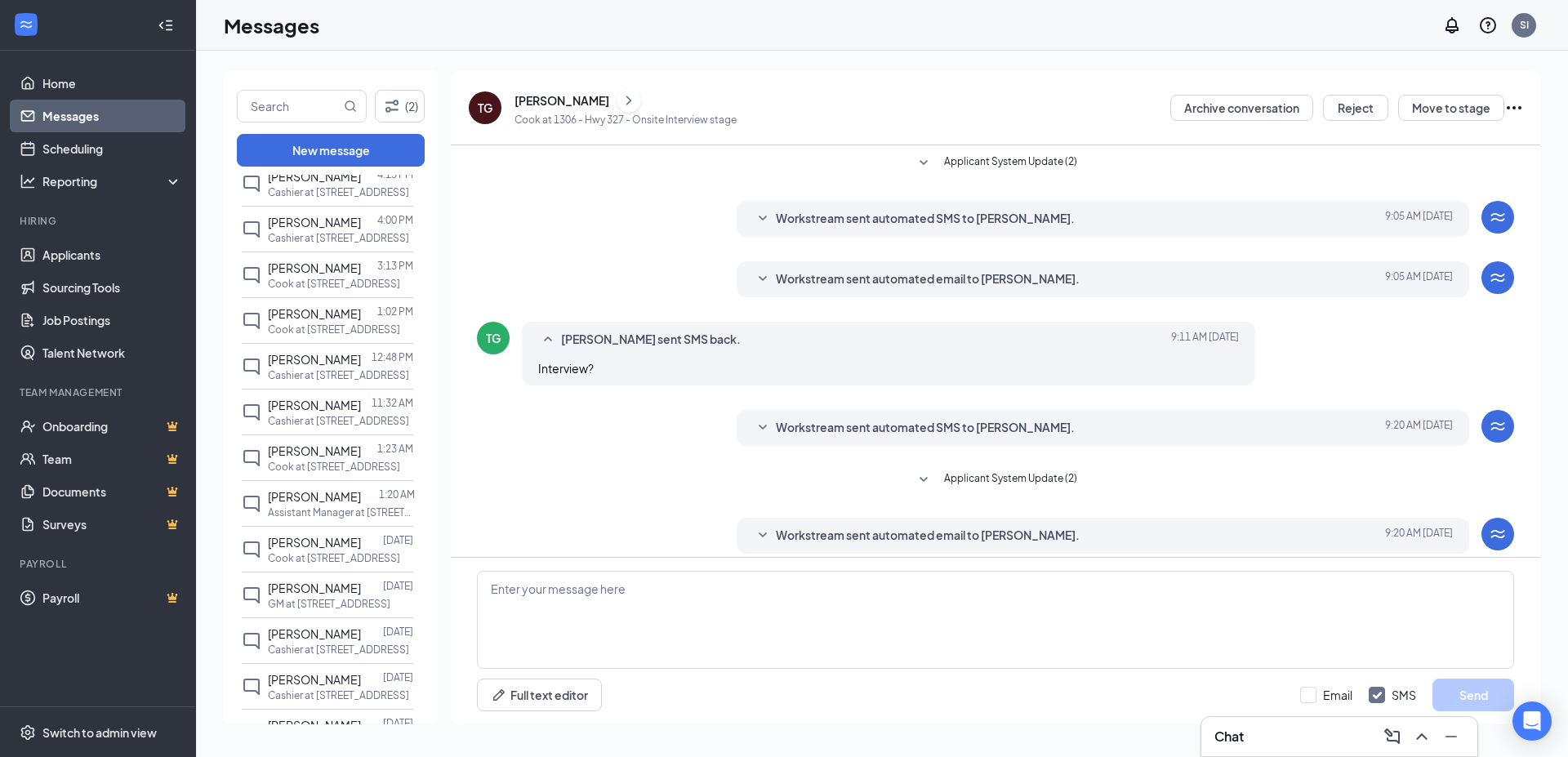
scroll to position [176, 0]
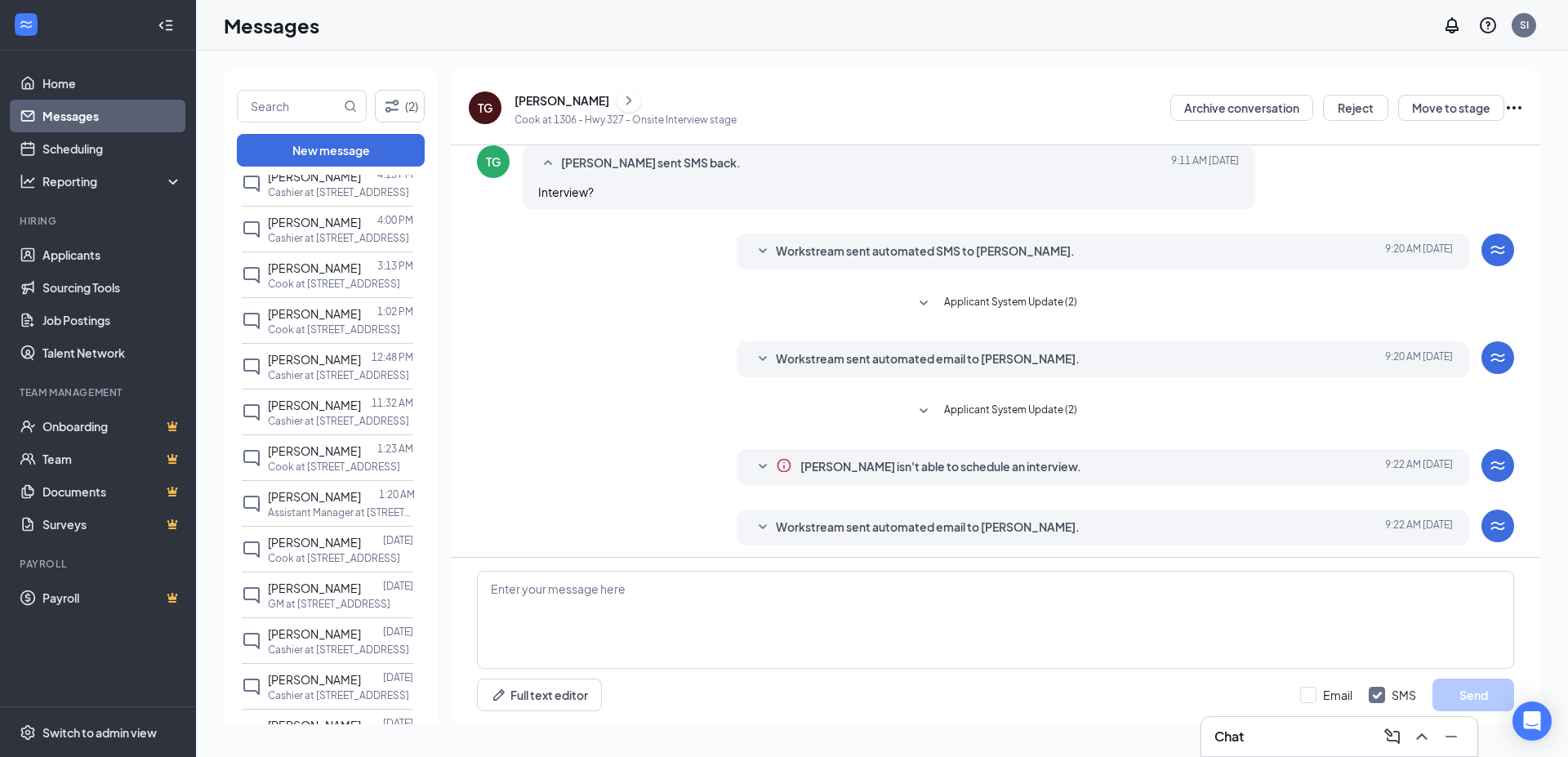
click at [983, 260] on span "Workstream sent automated SMS to [PERSON_NAME]." at bounding box center [925, 252] width 299 height 20
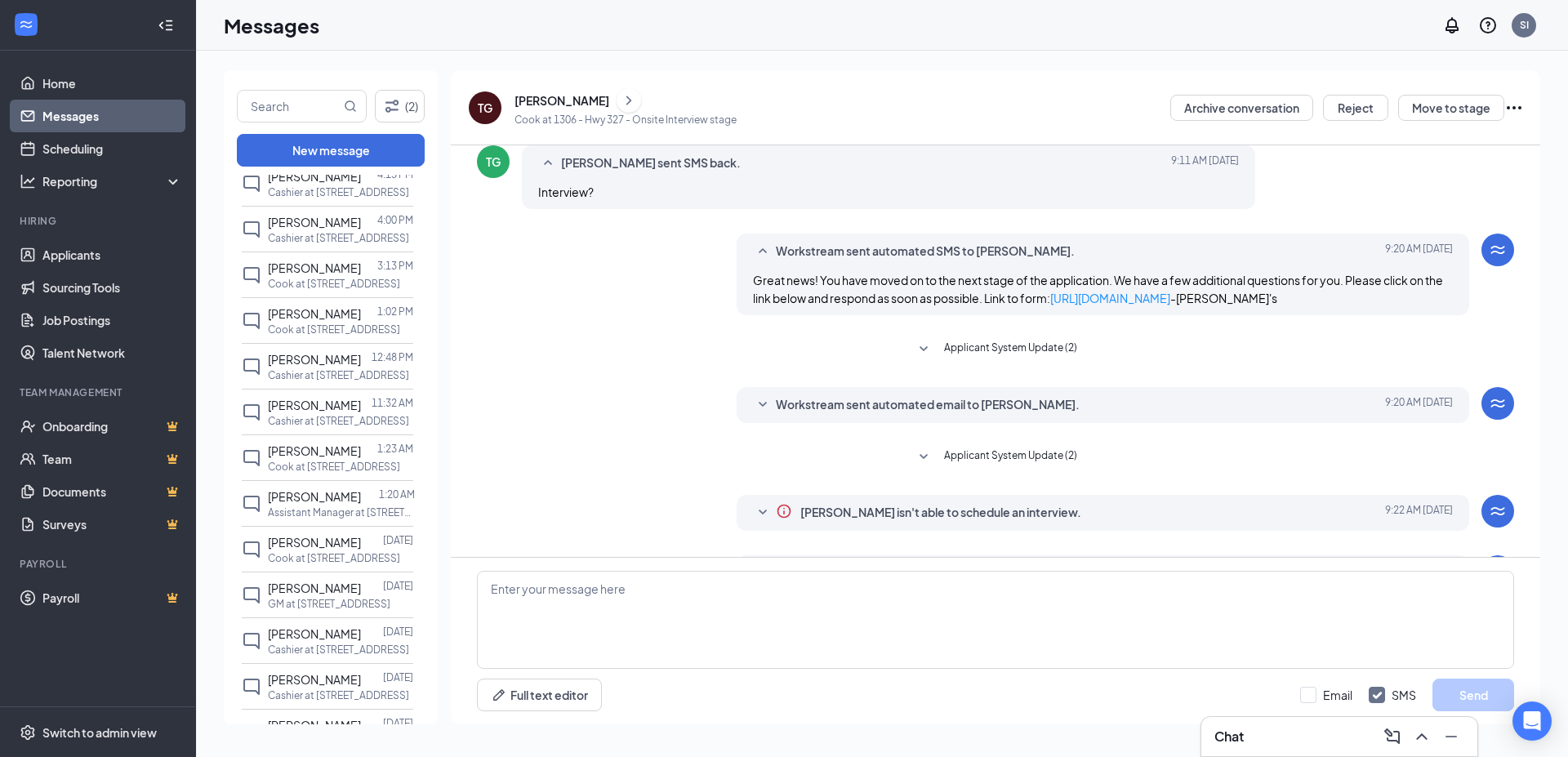
click at [988, 257] on span "Workstream sent automated SMS to [PERSON_NAME]." at bounding box center [925, 252] width 299 height 20
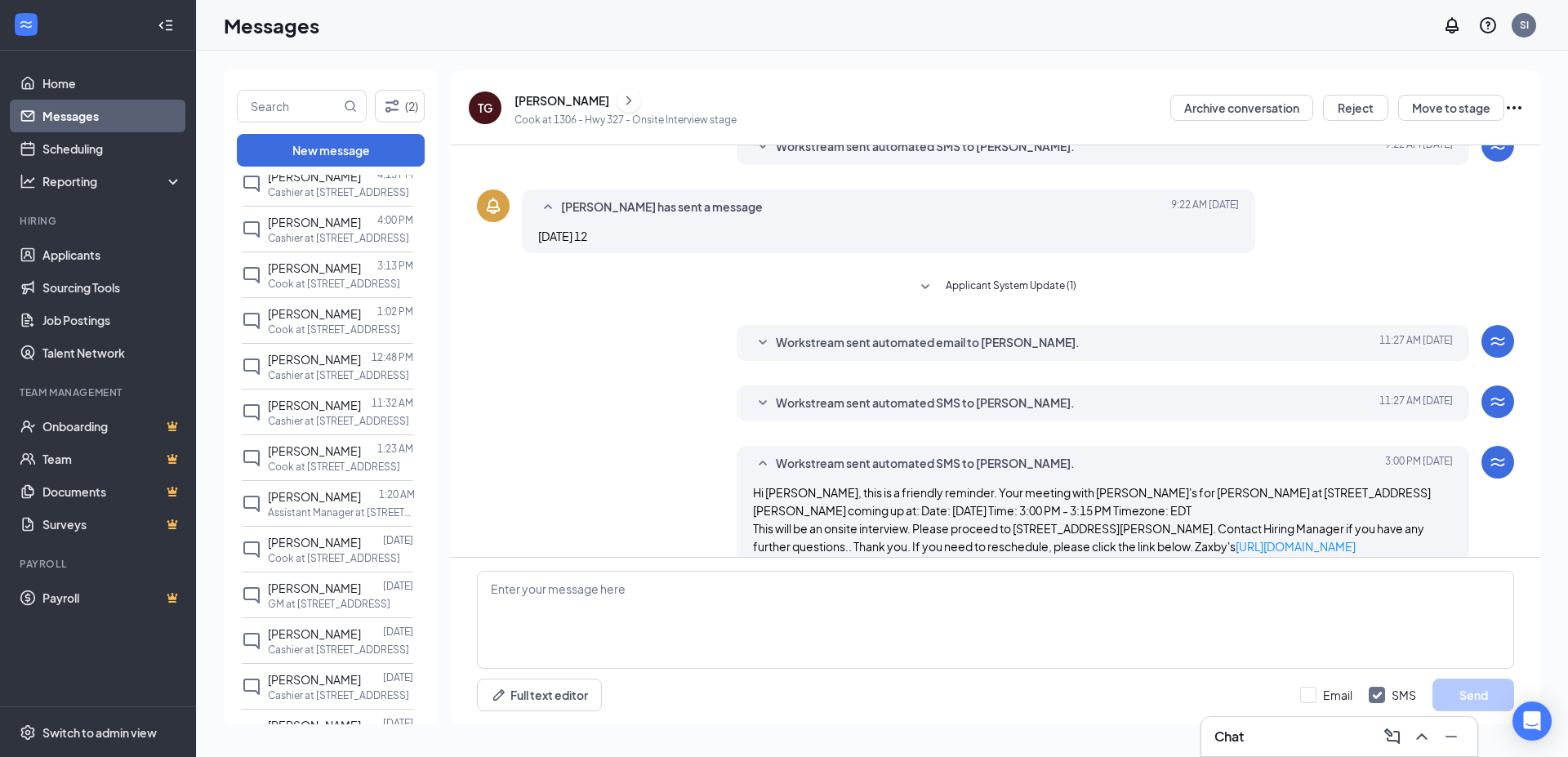
scroll to position [719, 0]
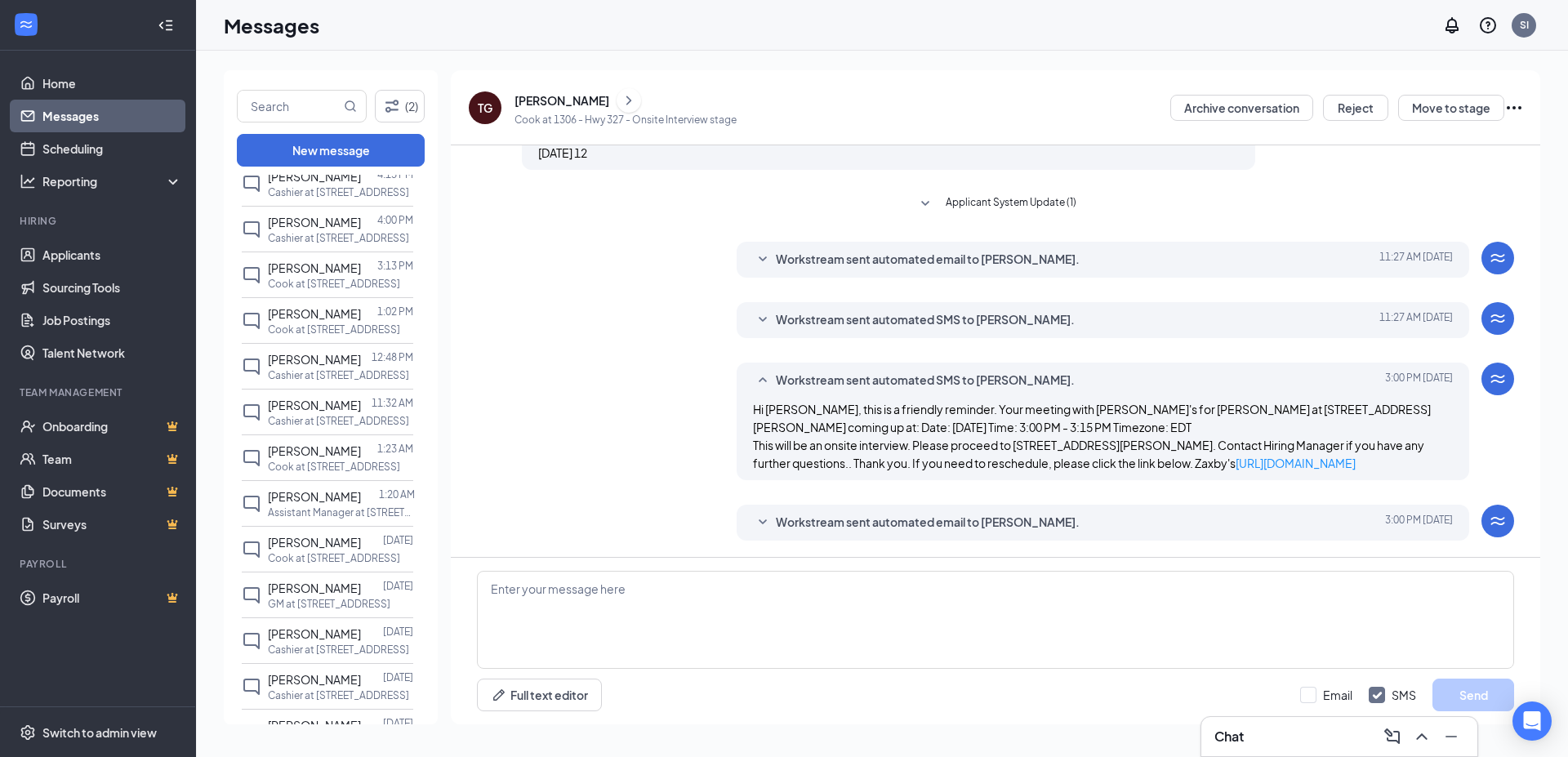
click at [998, 516] on span "Workstream sent automated email to [PERSON_NAME]." at bounding box center [927, 523] width 304 height 20
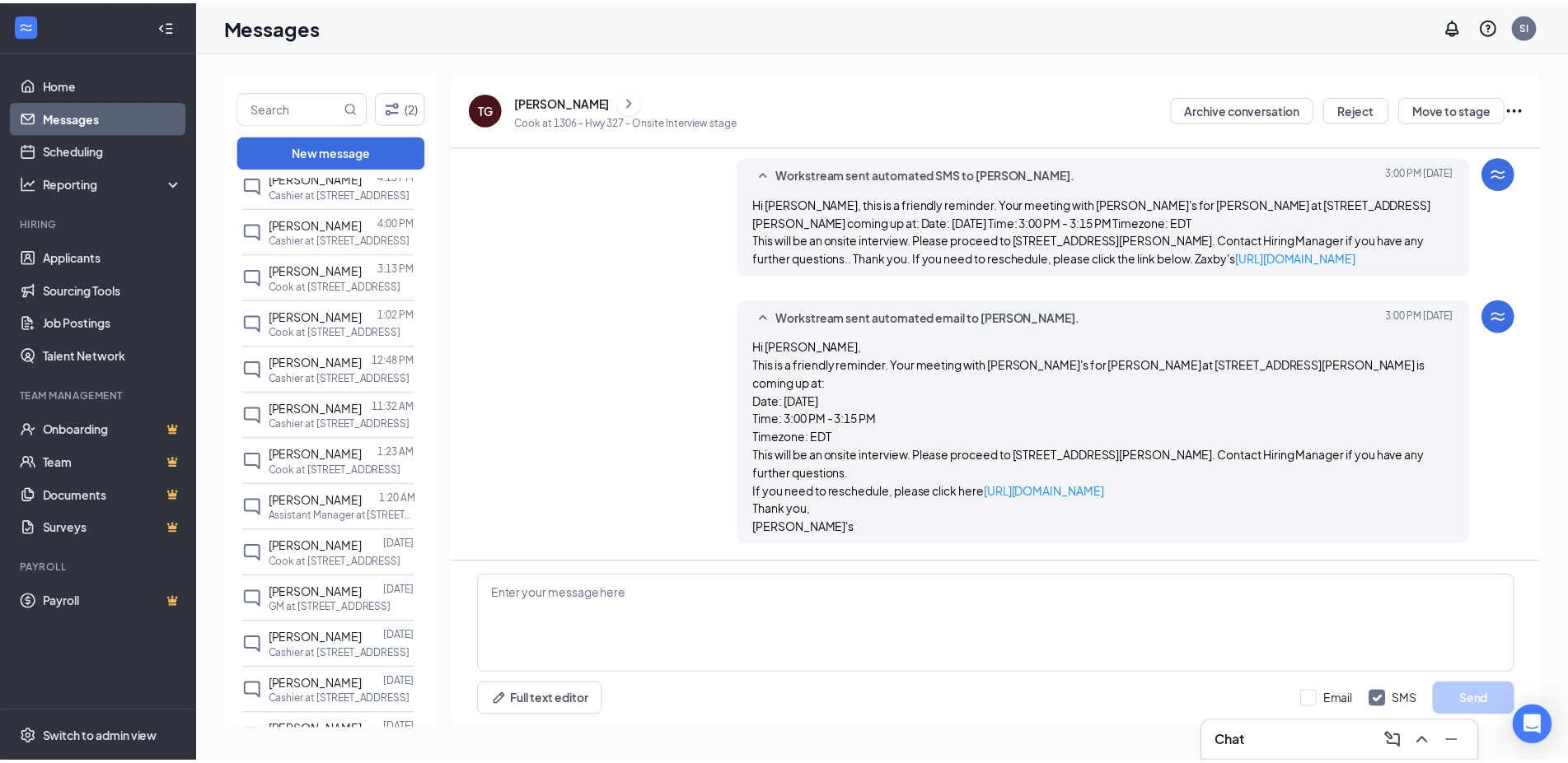
scroll to position [0, 0]
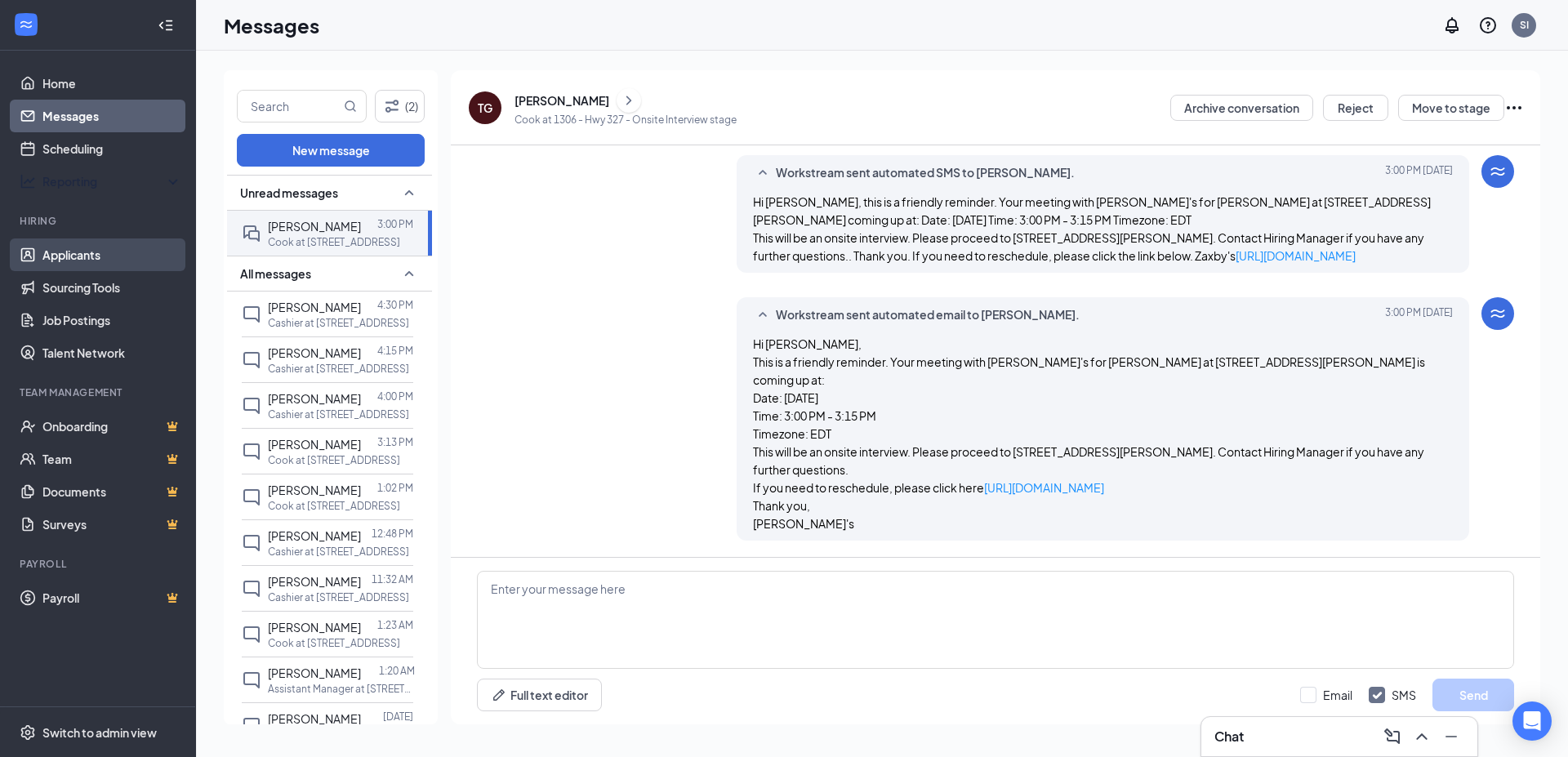
click at [87, 244] on link "Applicants" at bounding box center [112, 255] width 139 height 33
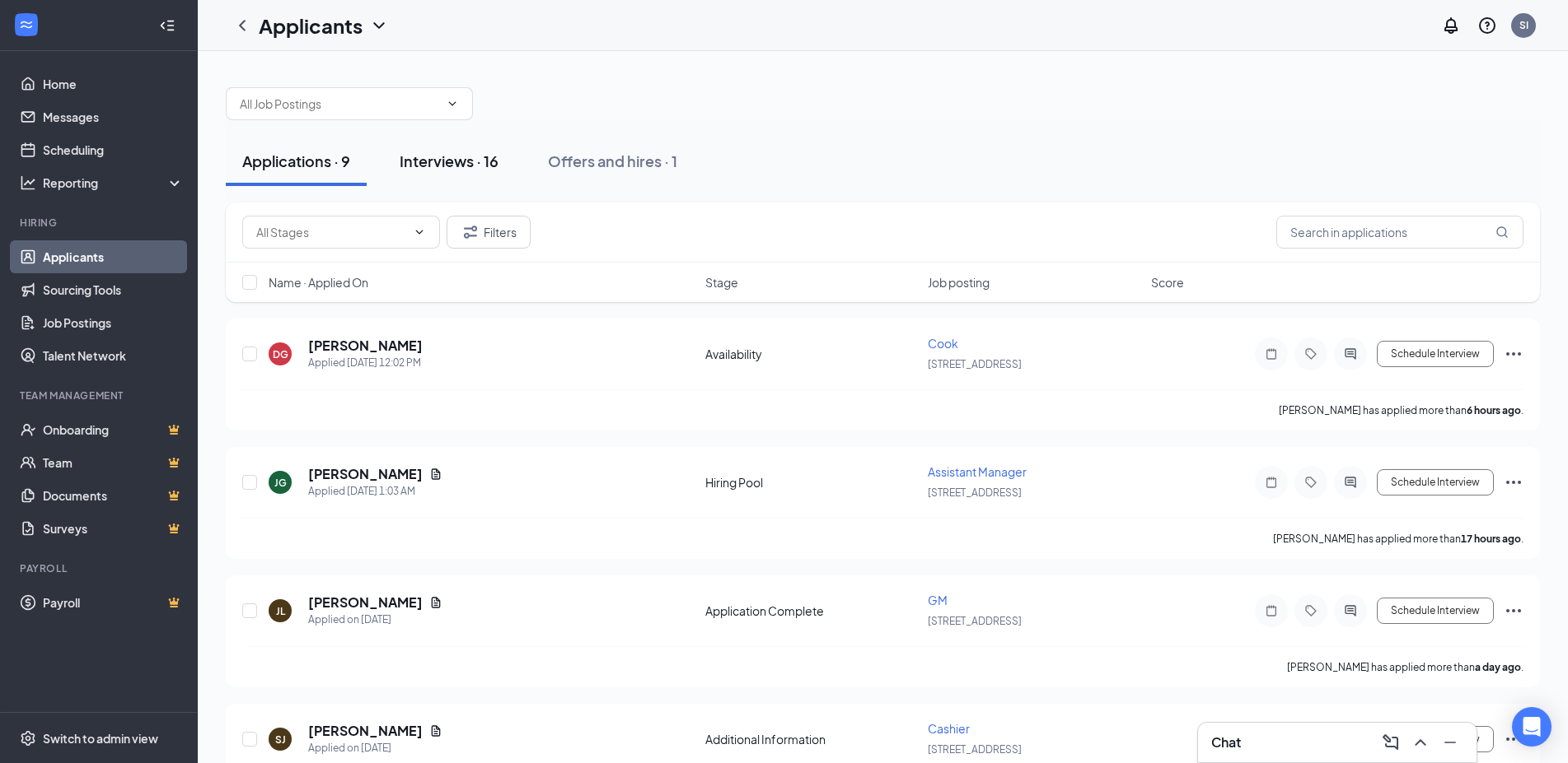
click at [444, 155] on div "Interviews · 16" at bounding box center [448, 161] width 99 height 21
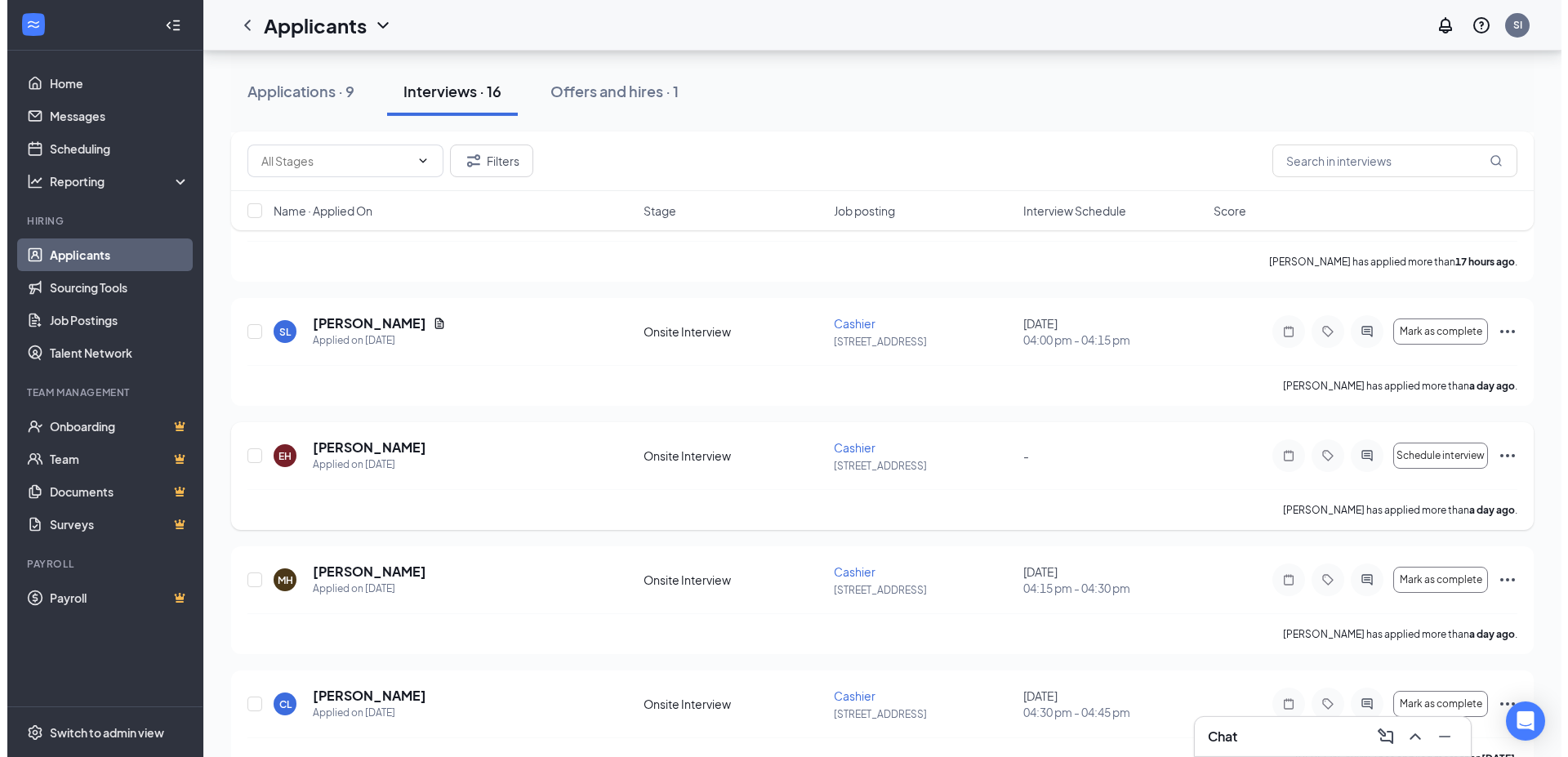
scroll to position [417, 0]
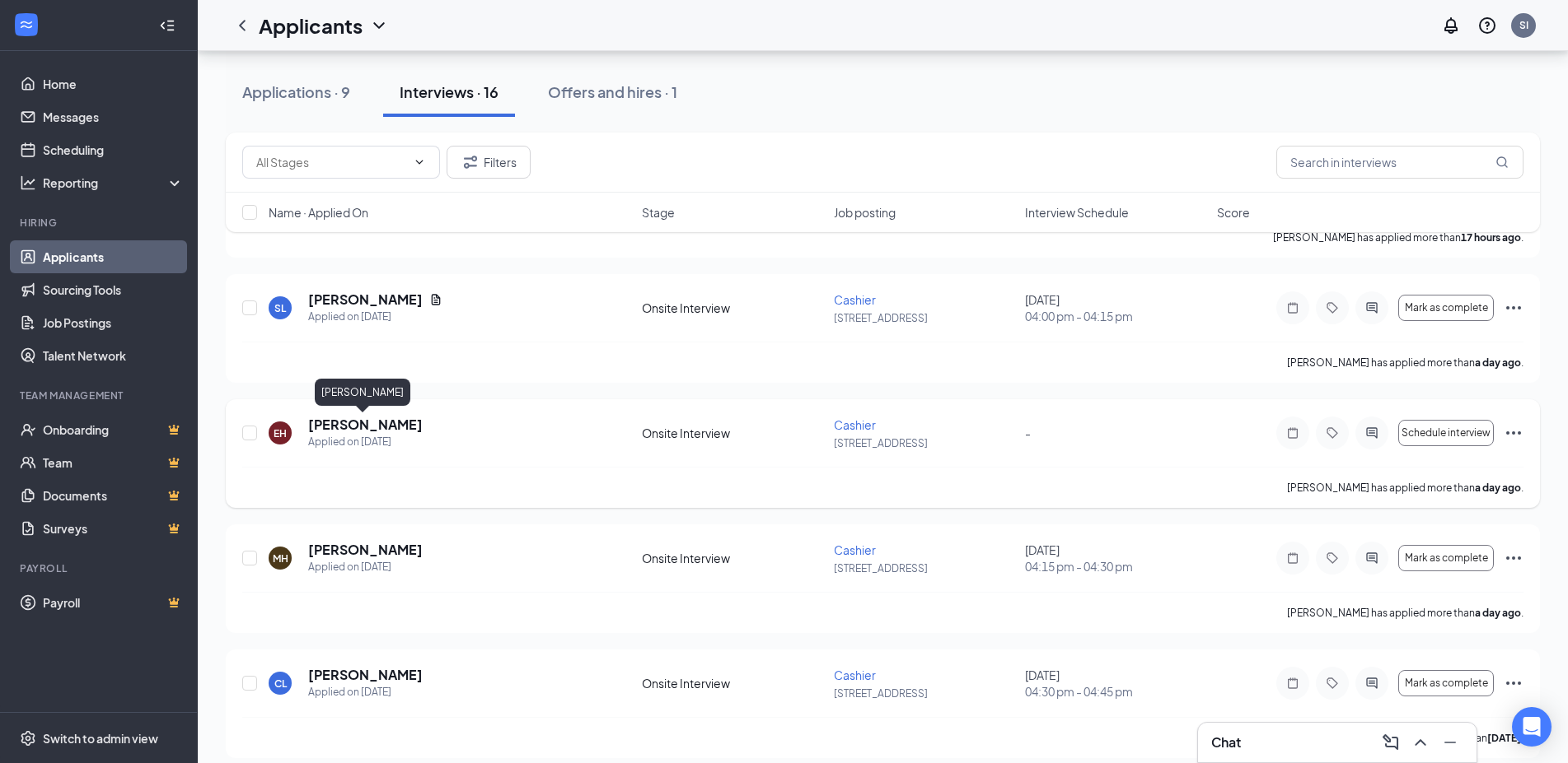
click at [399, 426] on h5 "[PERSON_NAME]" at bounding box center [365, 425] width 114 height 18
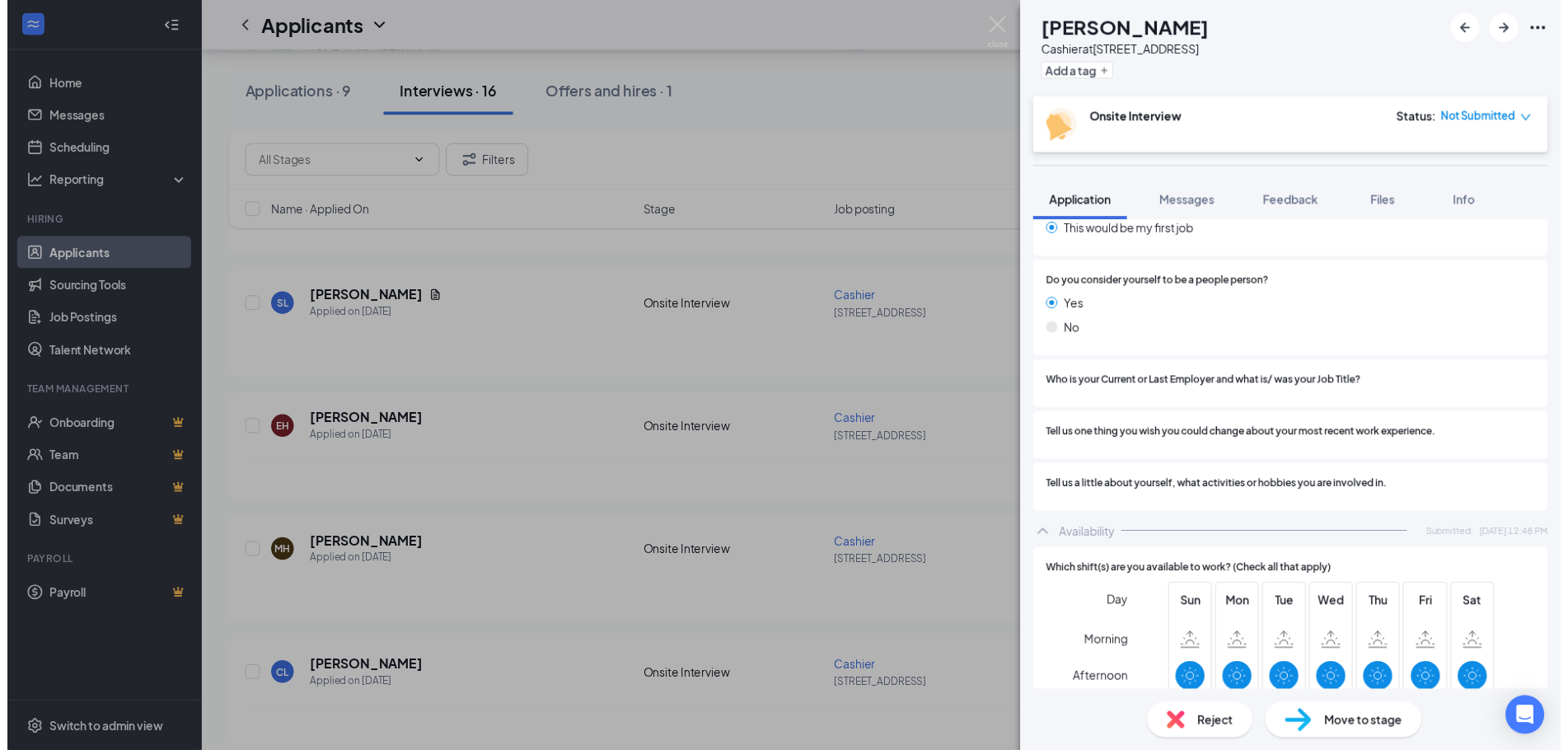
scroll to position [1247, 0]
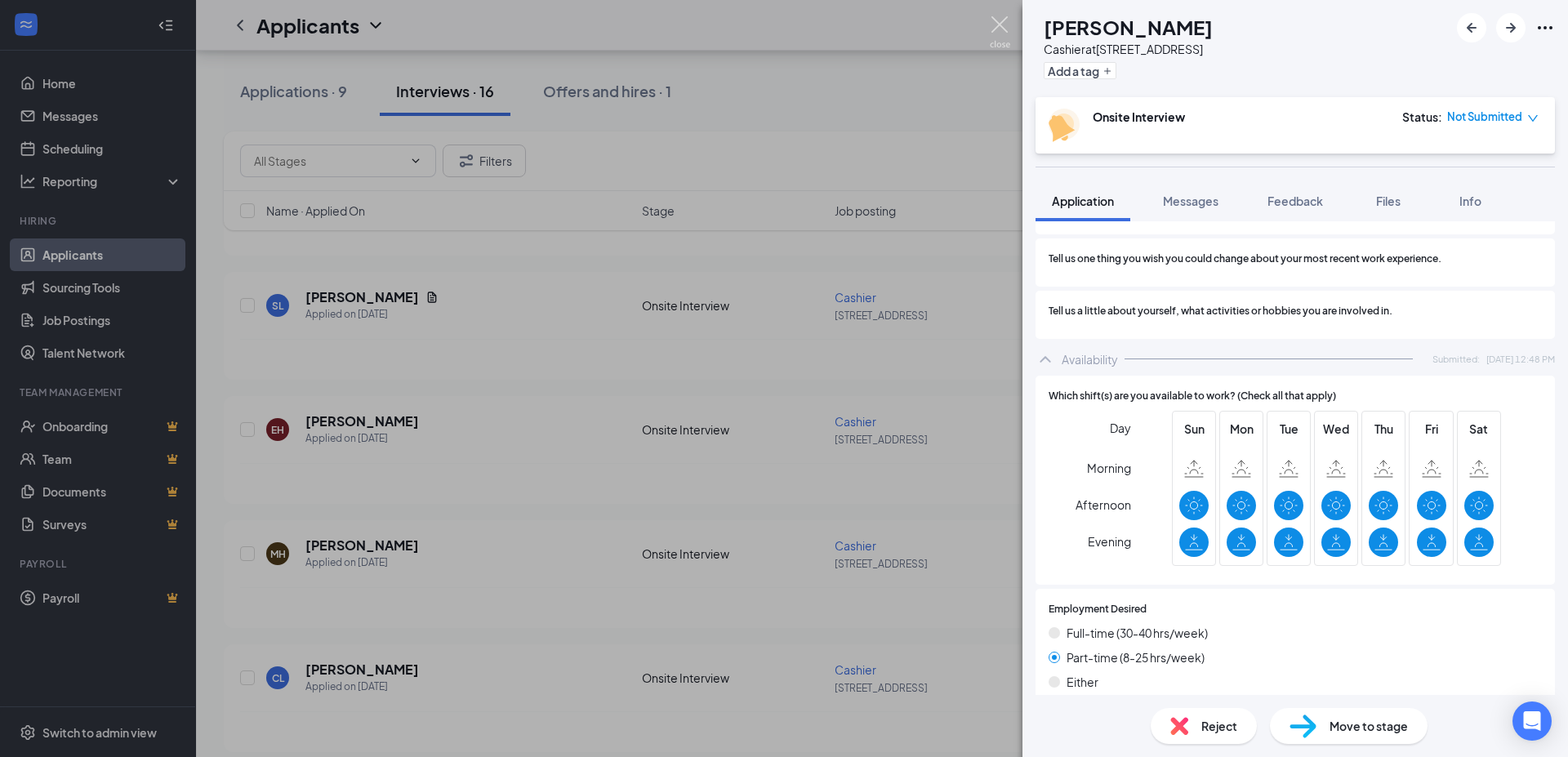
click at [1003, 23] on img at bounding box center [1000, 32] width 21 height 32
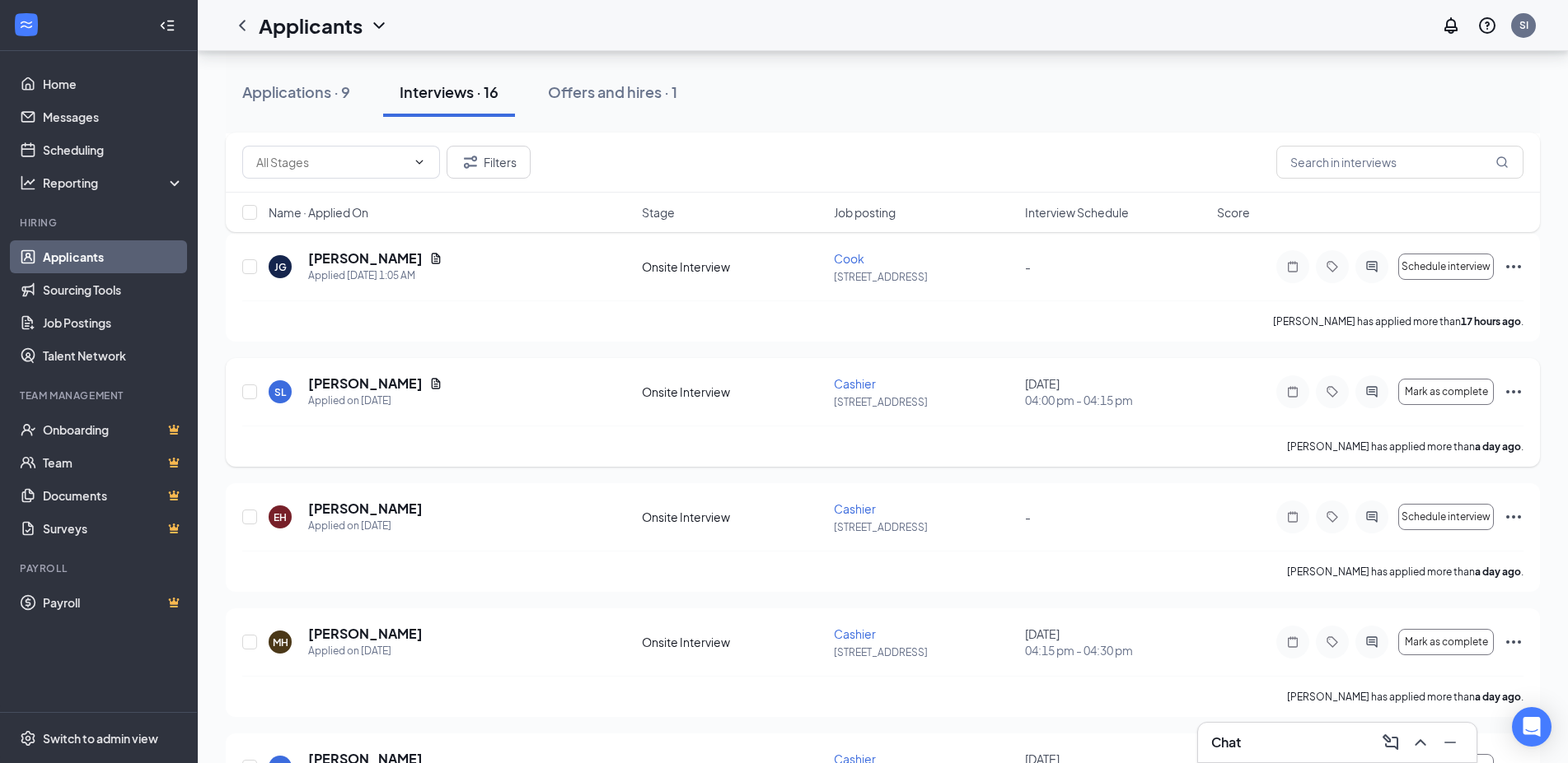
scroll to position [420, 0]
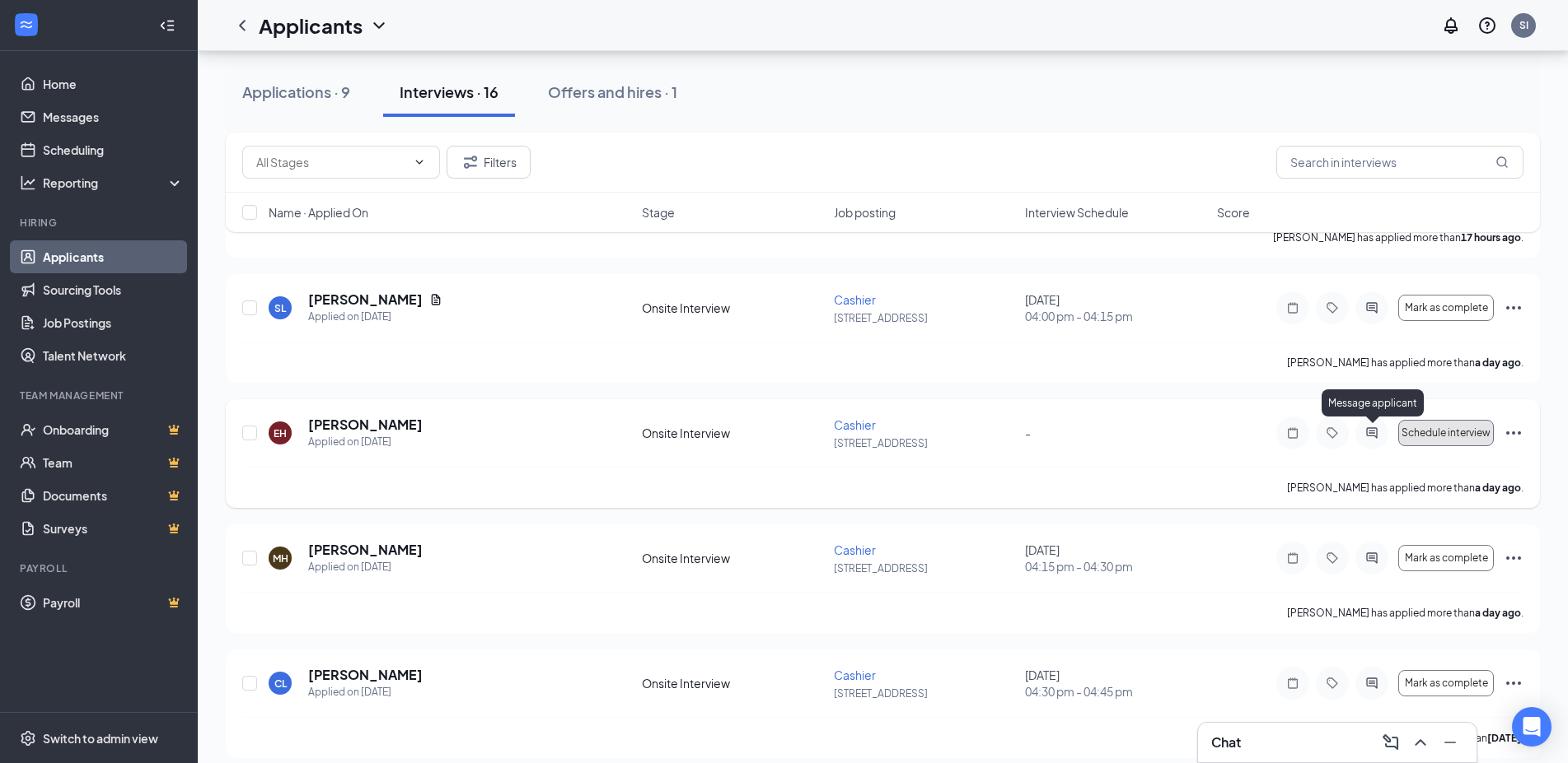
click at [1436, 429] on span "Schedule interview" at bounding box center [1446, 433] width 89 height 11
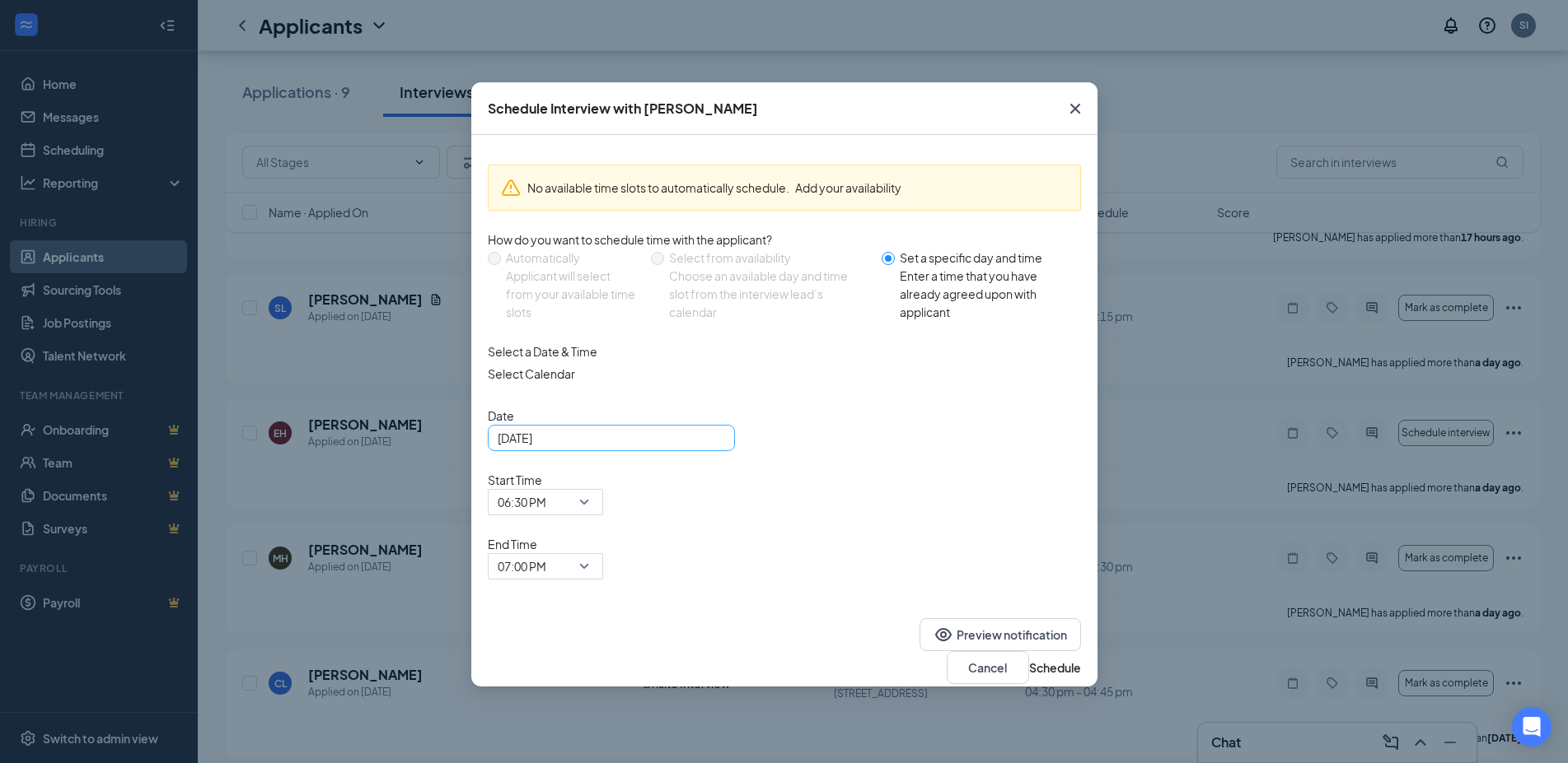
click at [716, 447] on div "[DATE]" at bounding box center [611, 438] width 228 height 18
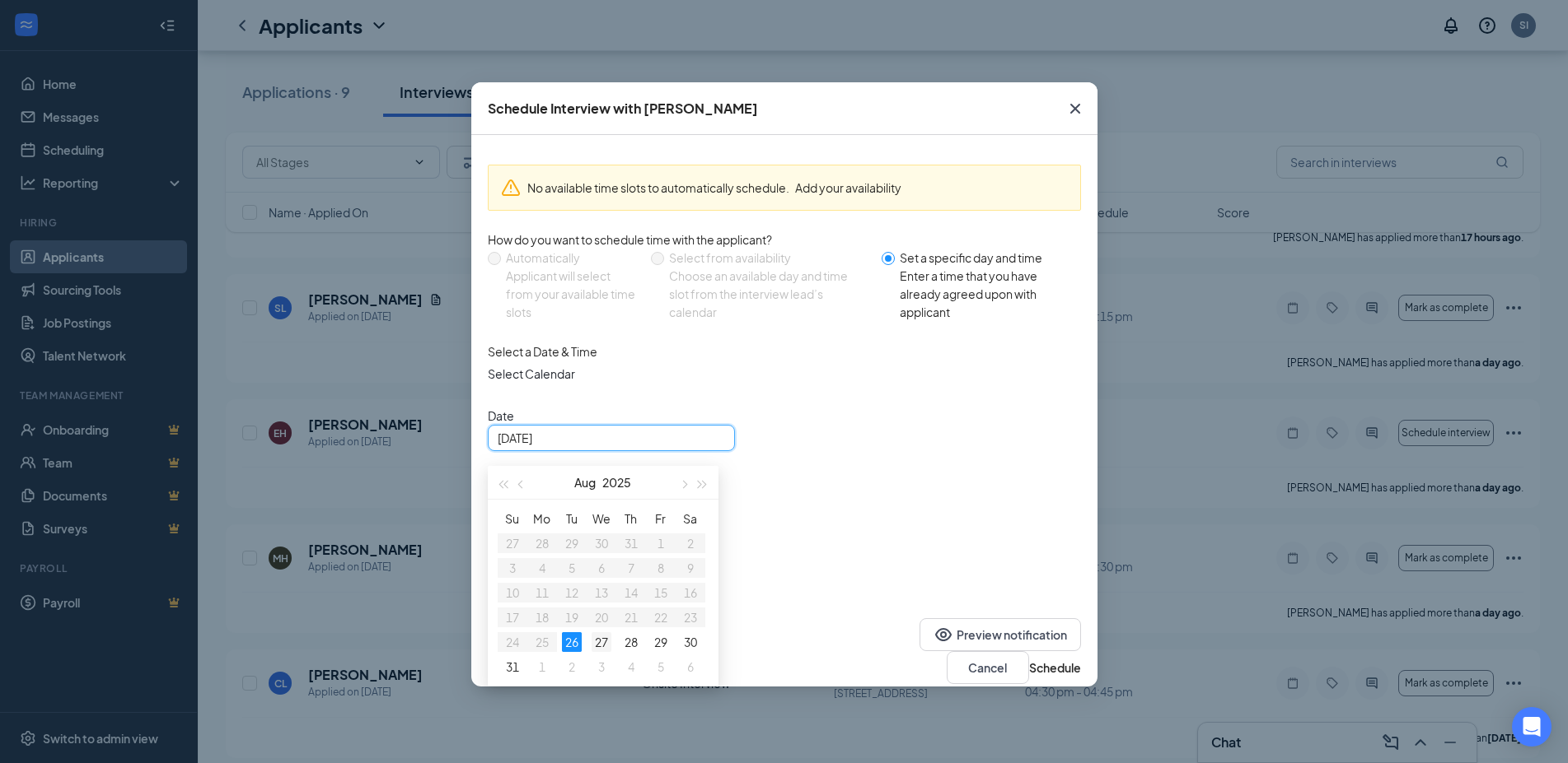
type input "[DATE]"
click at [595, 652] on div "27" at bounding box center [601, 642] width 20 height 20
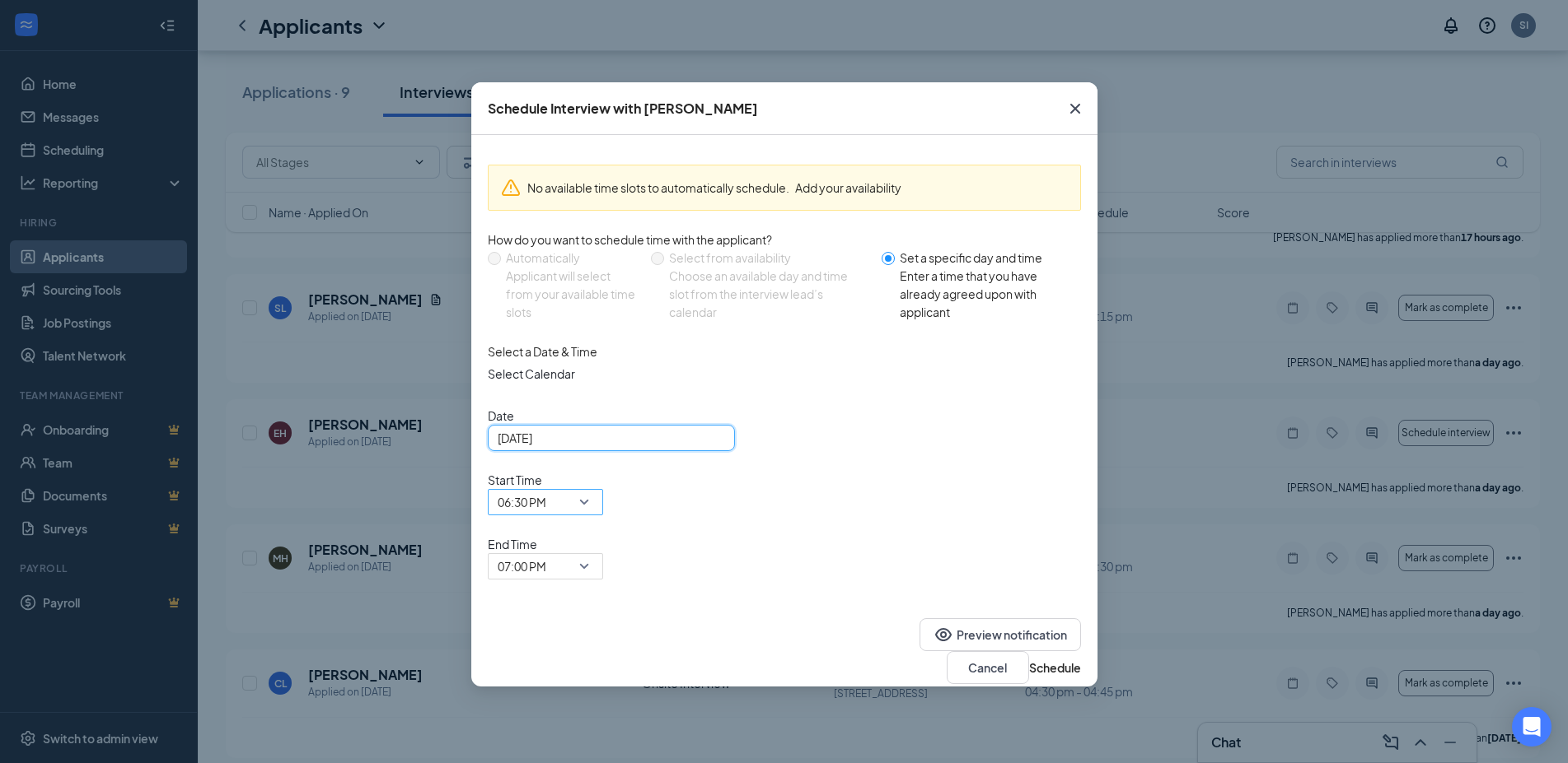
click at [603, 489] on div "06:30 PM" at bounding box center [545, 502] width 115 height 26
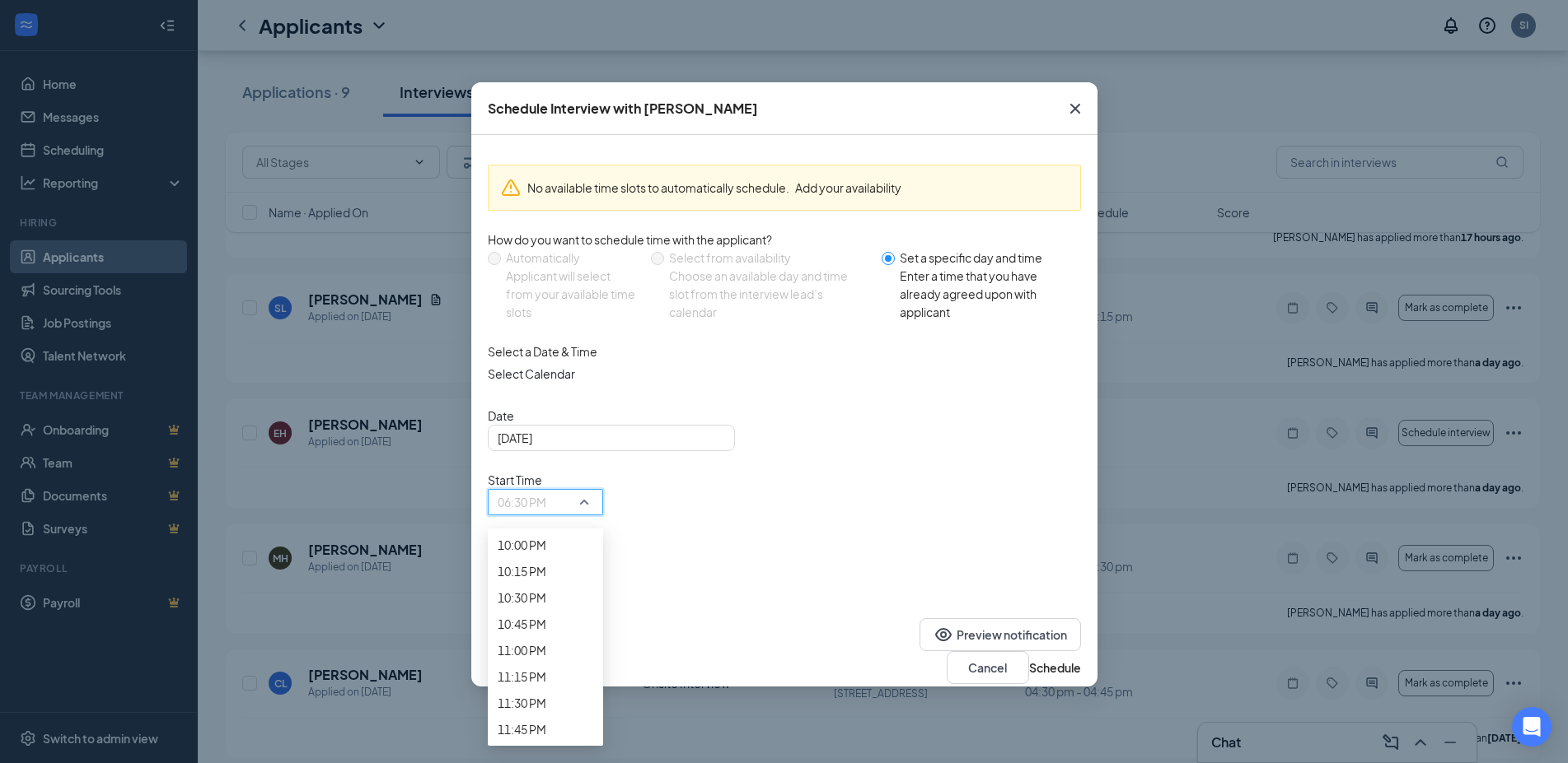
scroll to position [2365, 0]
click at [579, 554] on span "07:00 PM" at bounding box center [538, 576] width 81 height 44
click at [546, 16] on span "03:45 PM" at bounding box center [522, 6] width 49 height 18
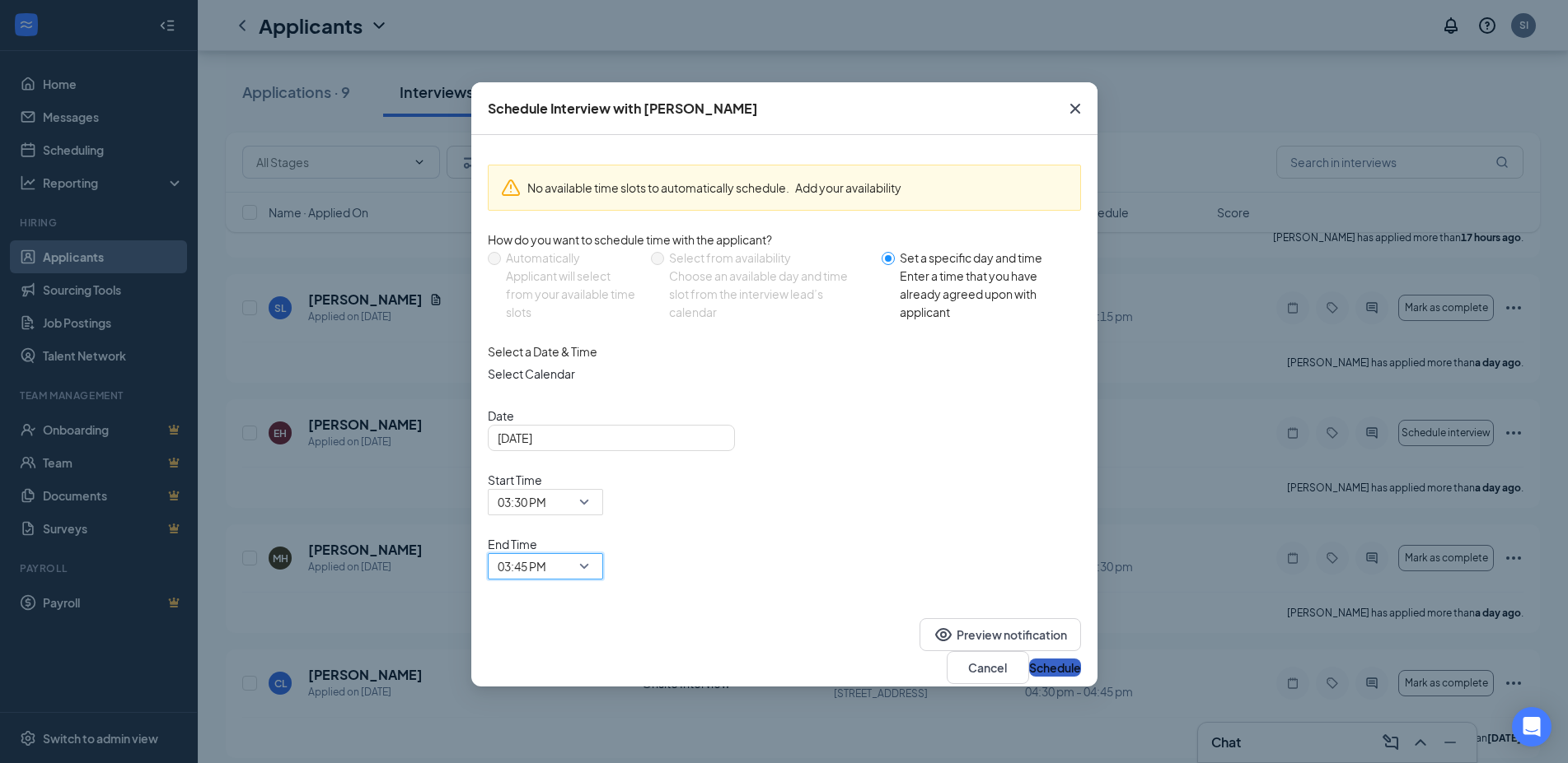
click at [1056, 658] on button "Schedule" at bounding box center [1054, 667] width 51 height 18
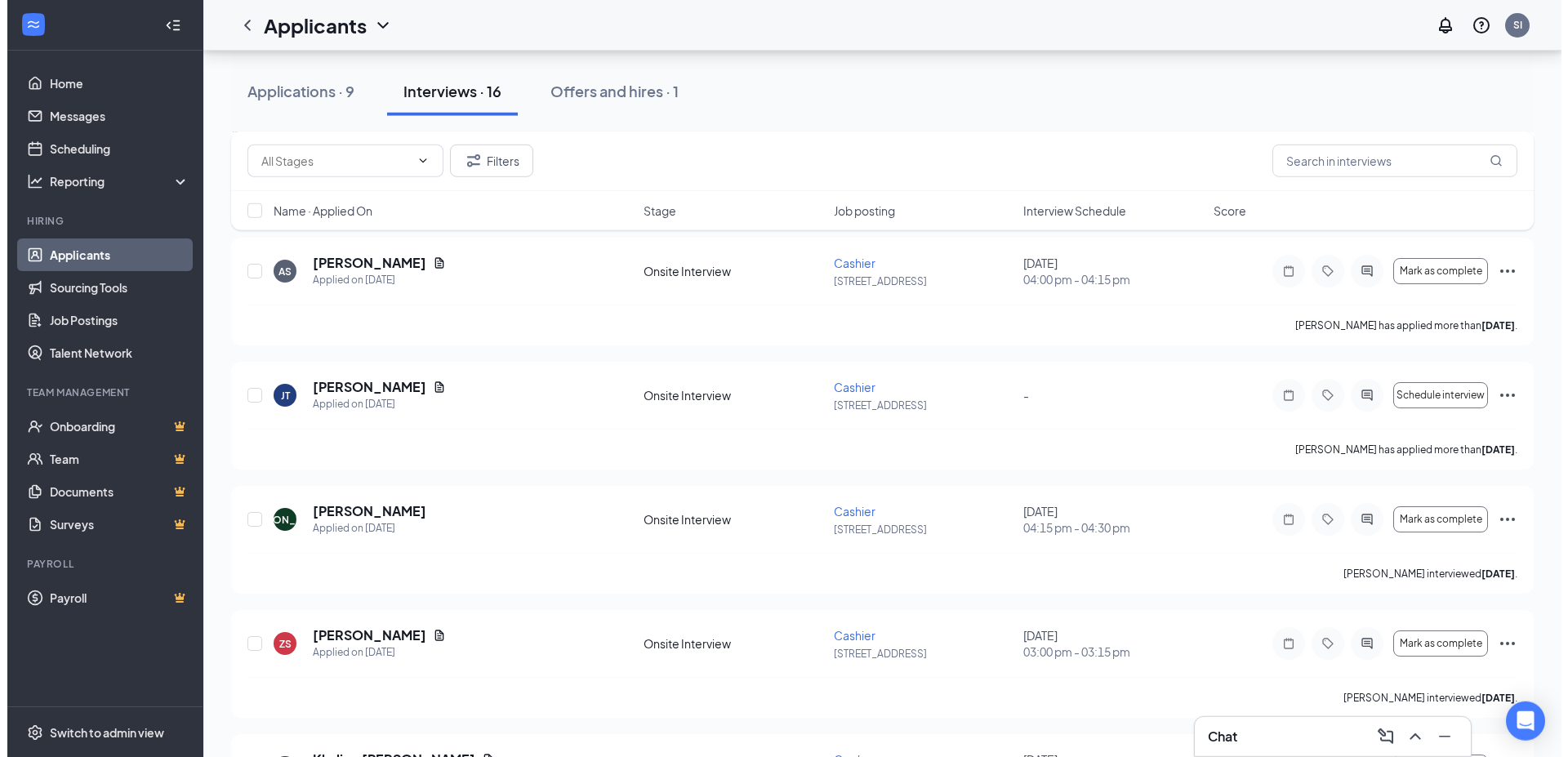
scroll to position [1000, 0]
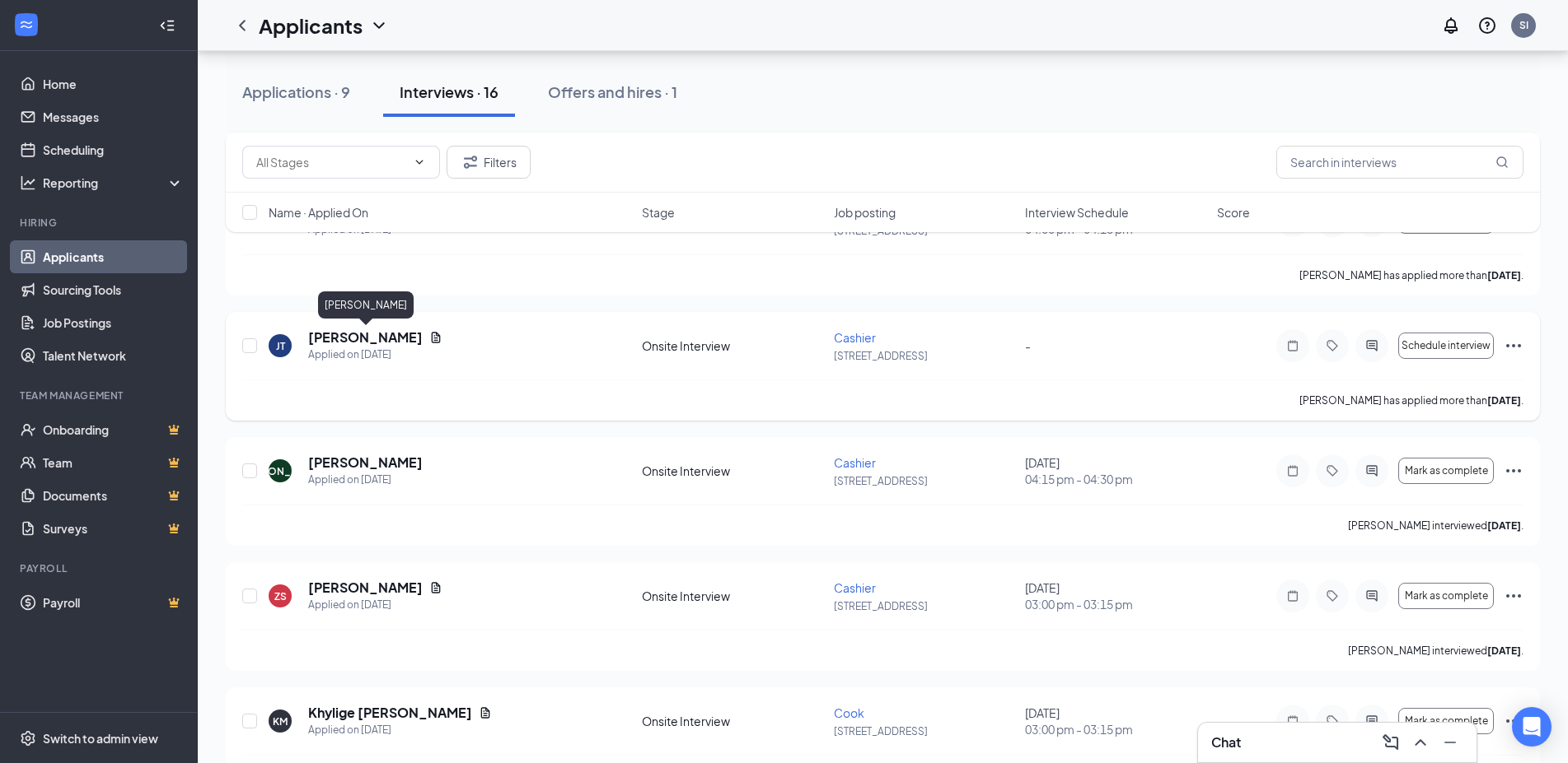
click at [407, 346] on h5 "[PERSON_NAME]" at bounding box center [365, 337] width 114 height 18
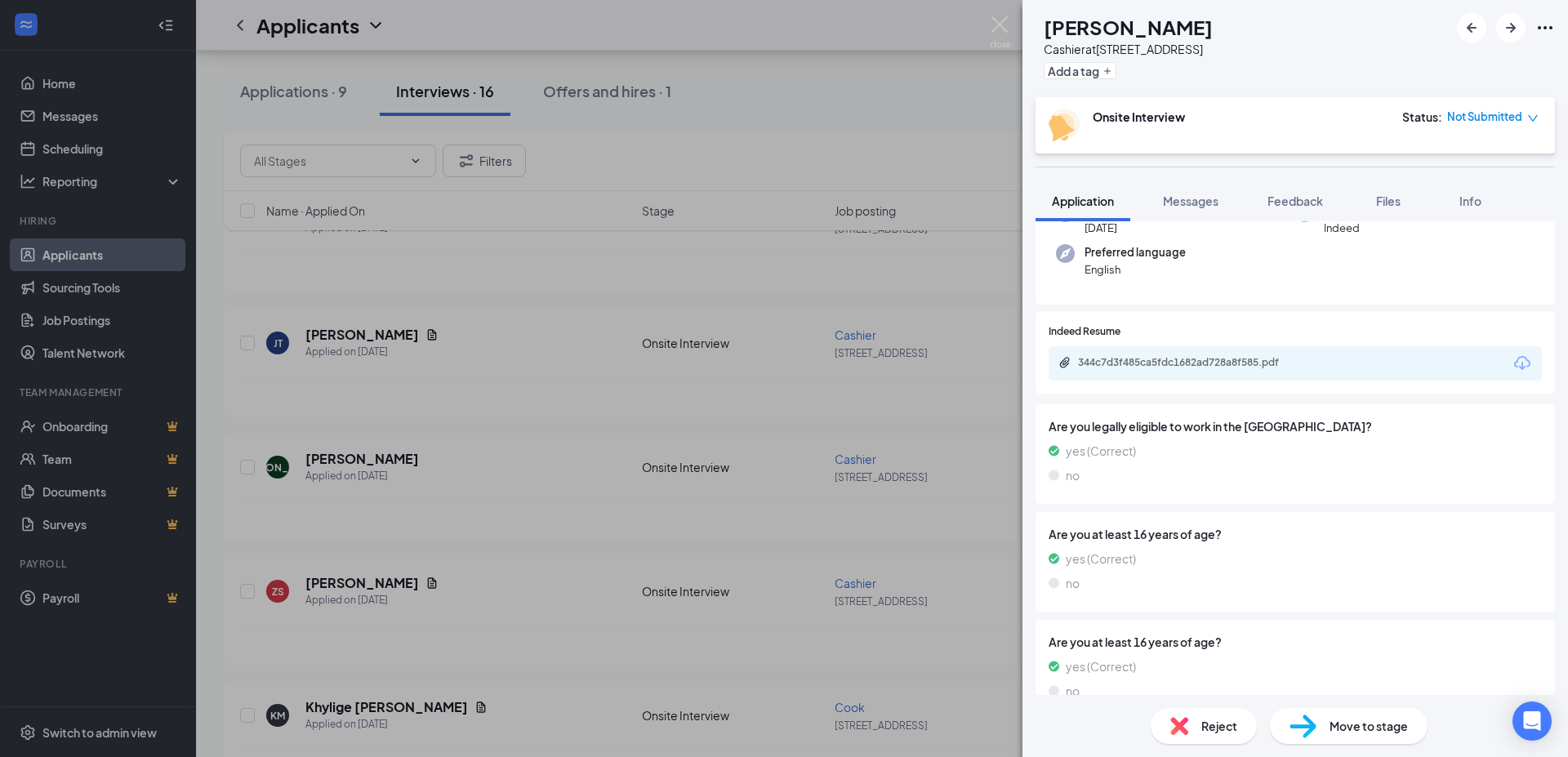
scroll to position [126, 0]
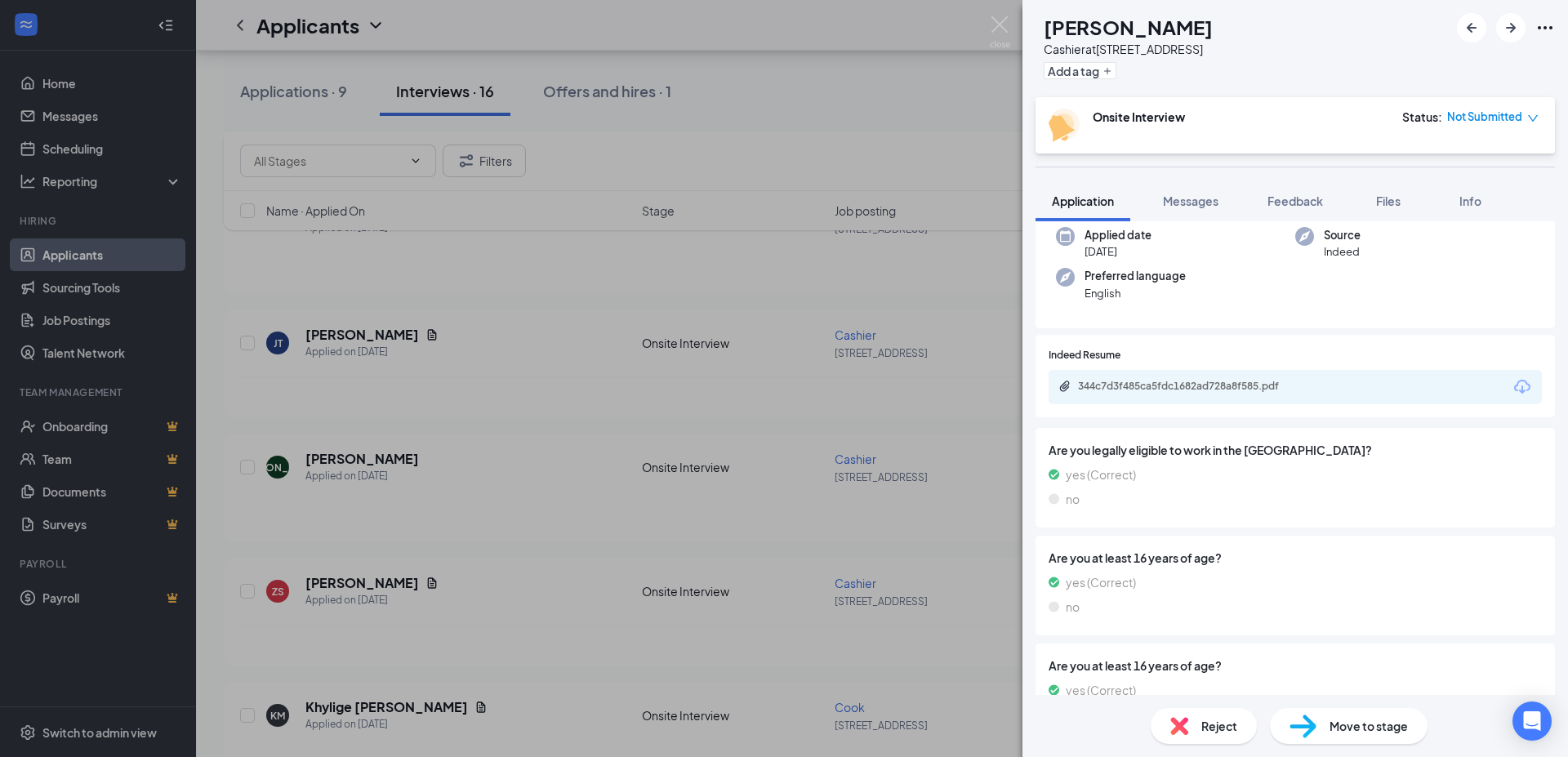
click at [1208, 394] on div "344c7d3f485ca5fdc1682ad728a8f585.pdf" at bounding box center [1191, 388] width 265 height 16
click at [1000, 36] on img at bounding box center [1000, 32] width 21 height 32
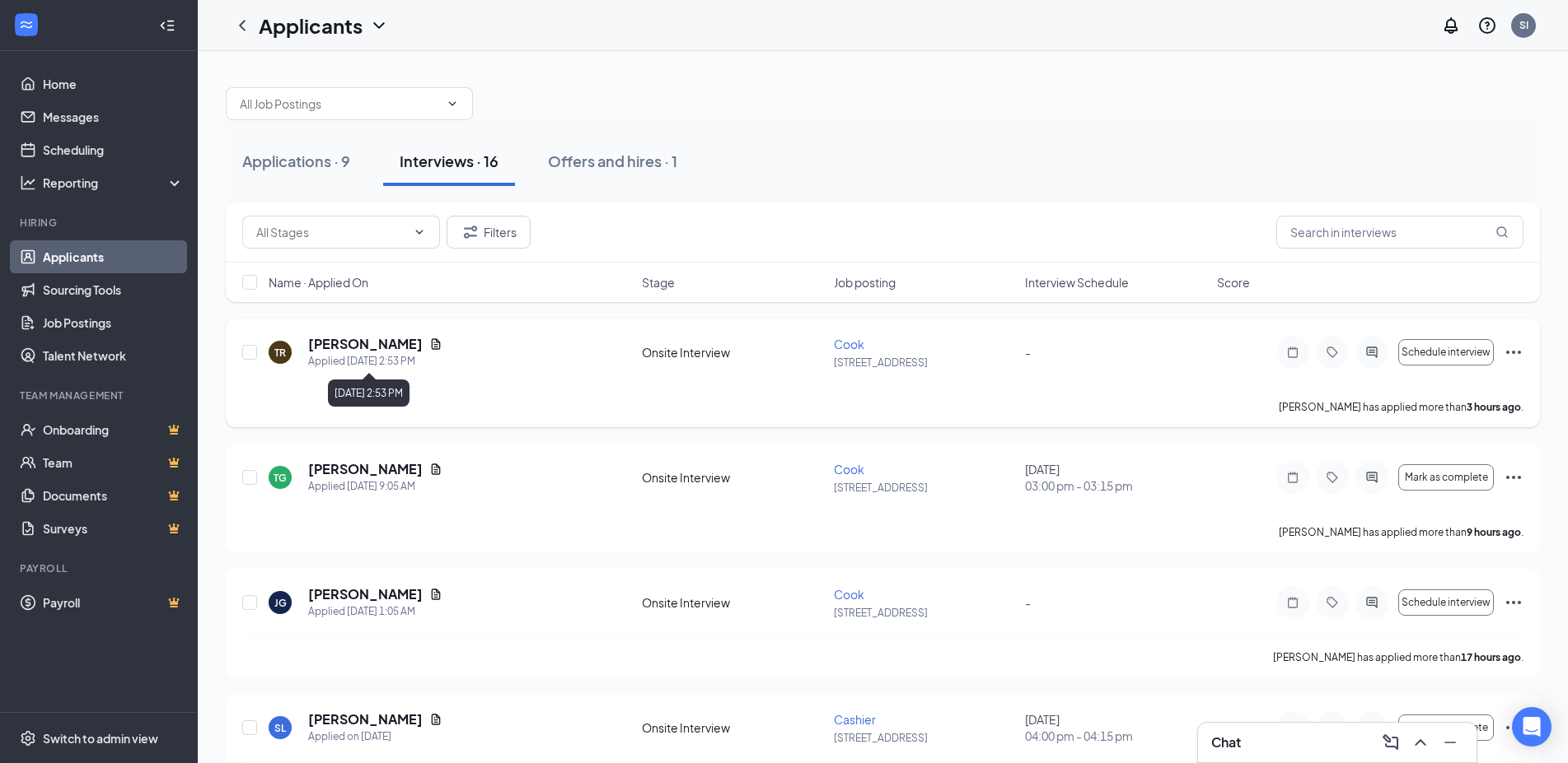
click at [422, 351] on h5 "[PERSON_NAME]" at bounding box center [365, 344] width 114 height 18
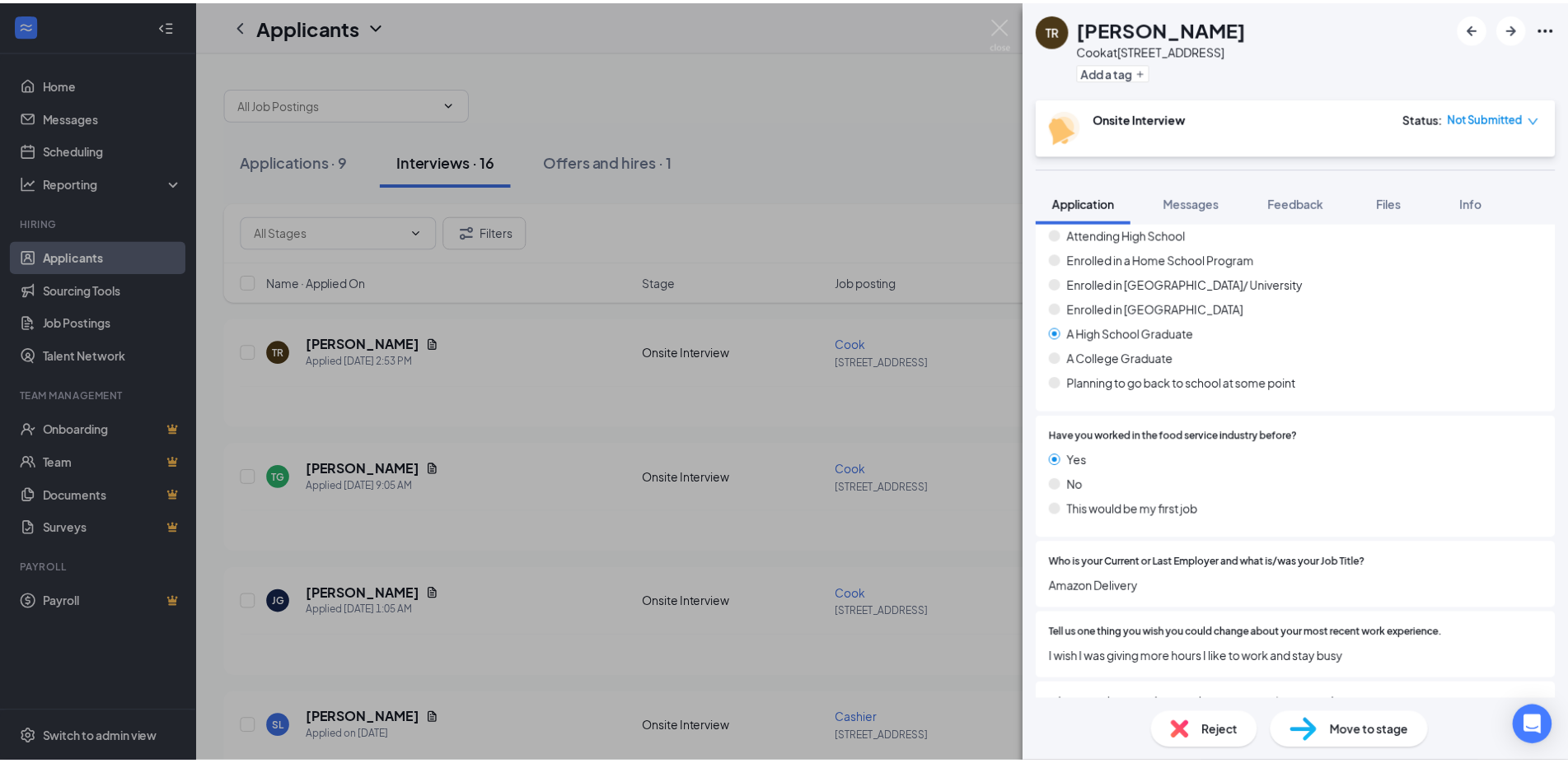
scroll to position [1245, 0]
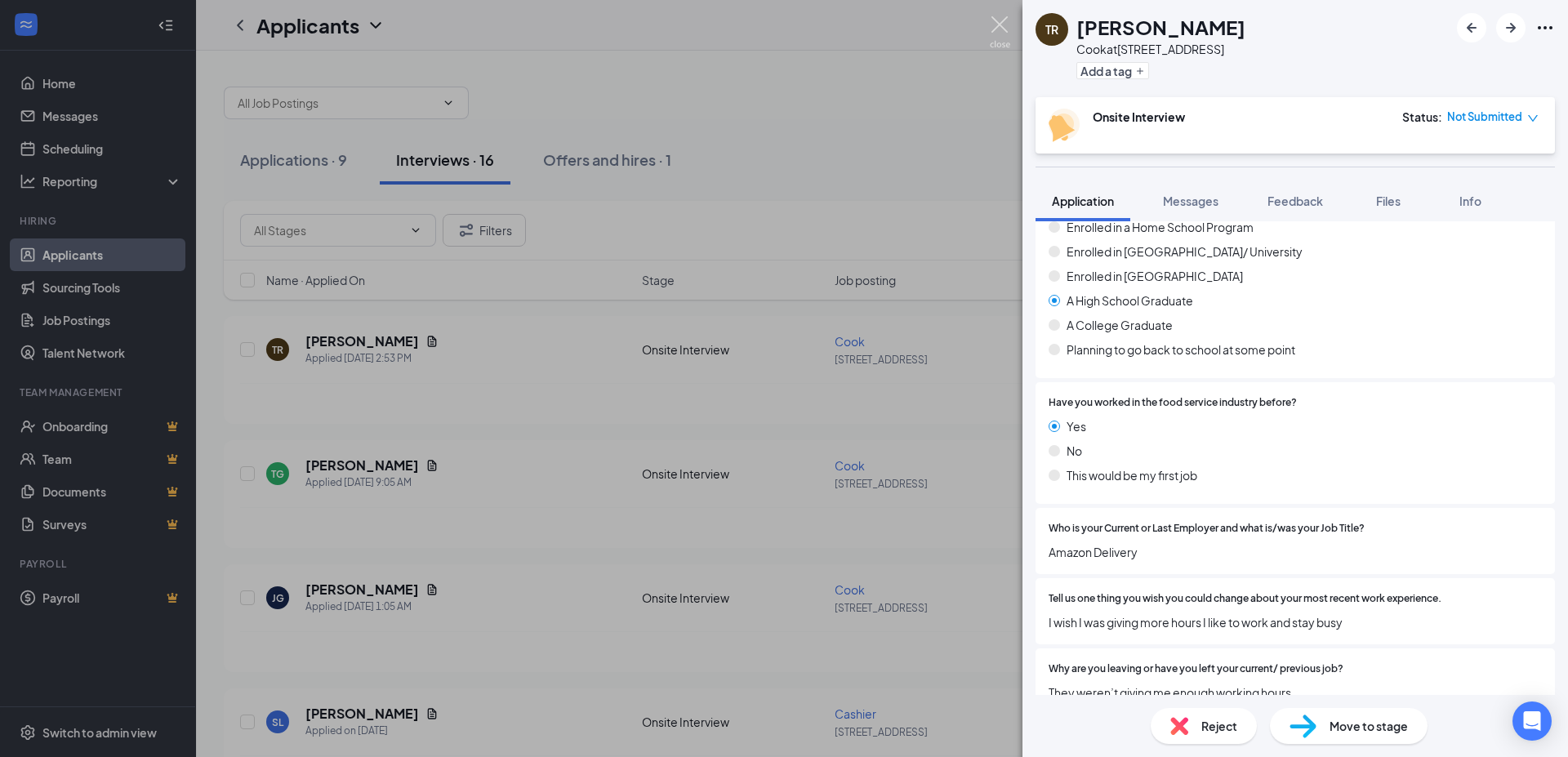
click at [993, 29] on img at bounding box center [1000, 32] width 21 height 32
